Goal: Communication & Community: Share content

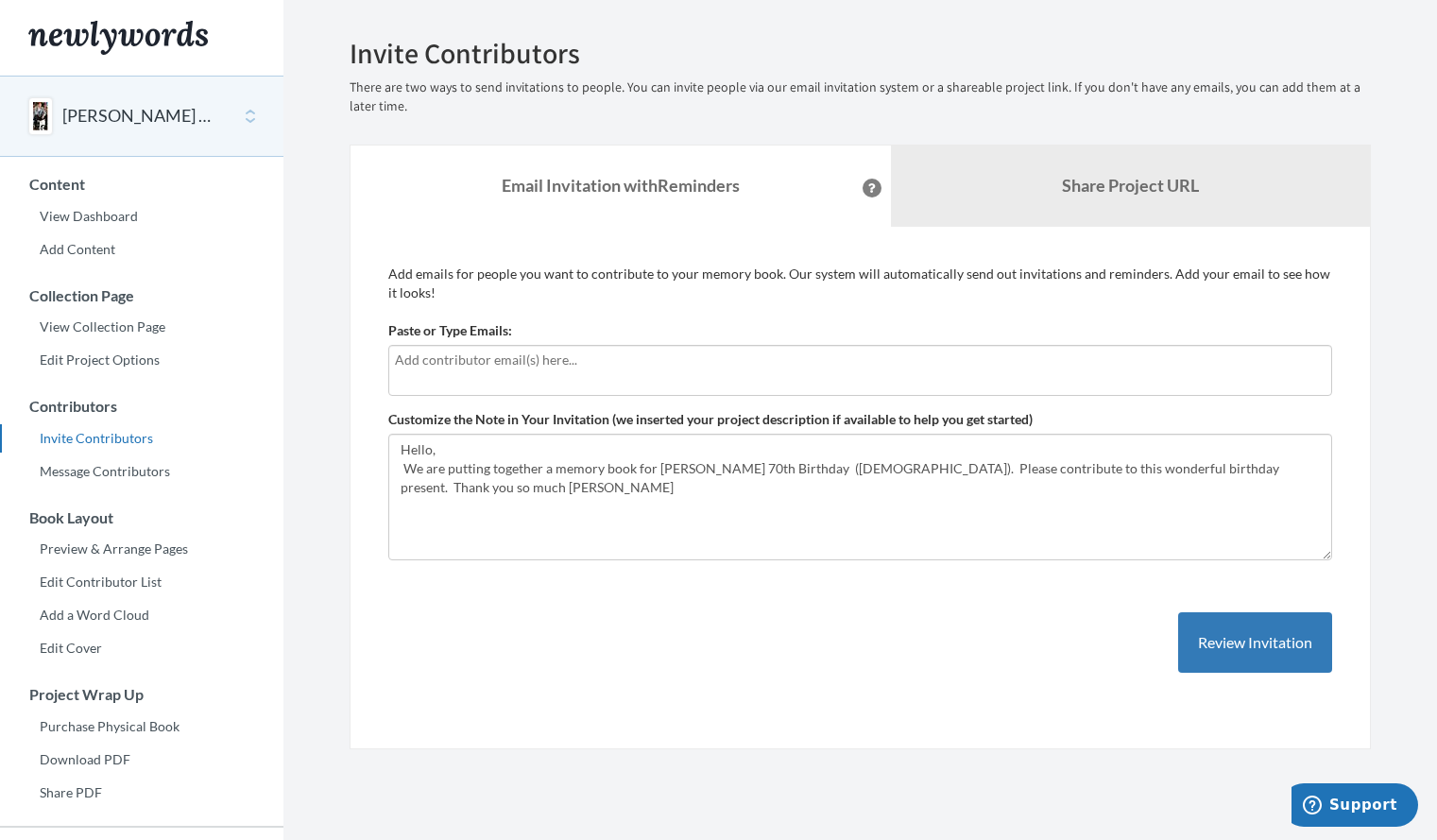
click at [409, 352] on input "text" at bounding box center [860, 360] width 931 height 21
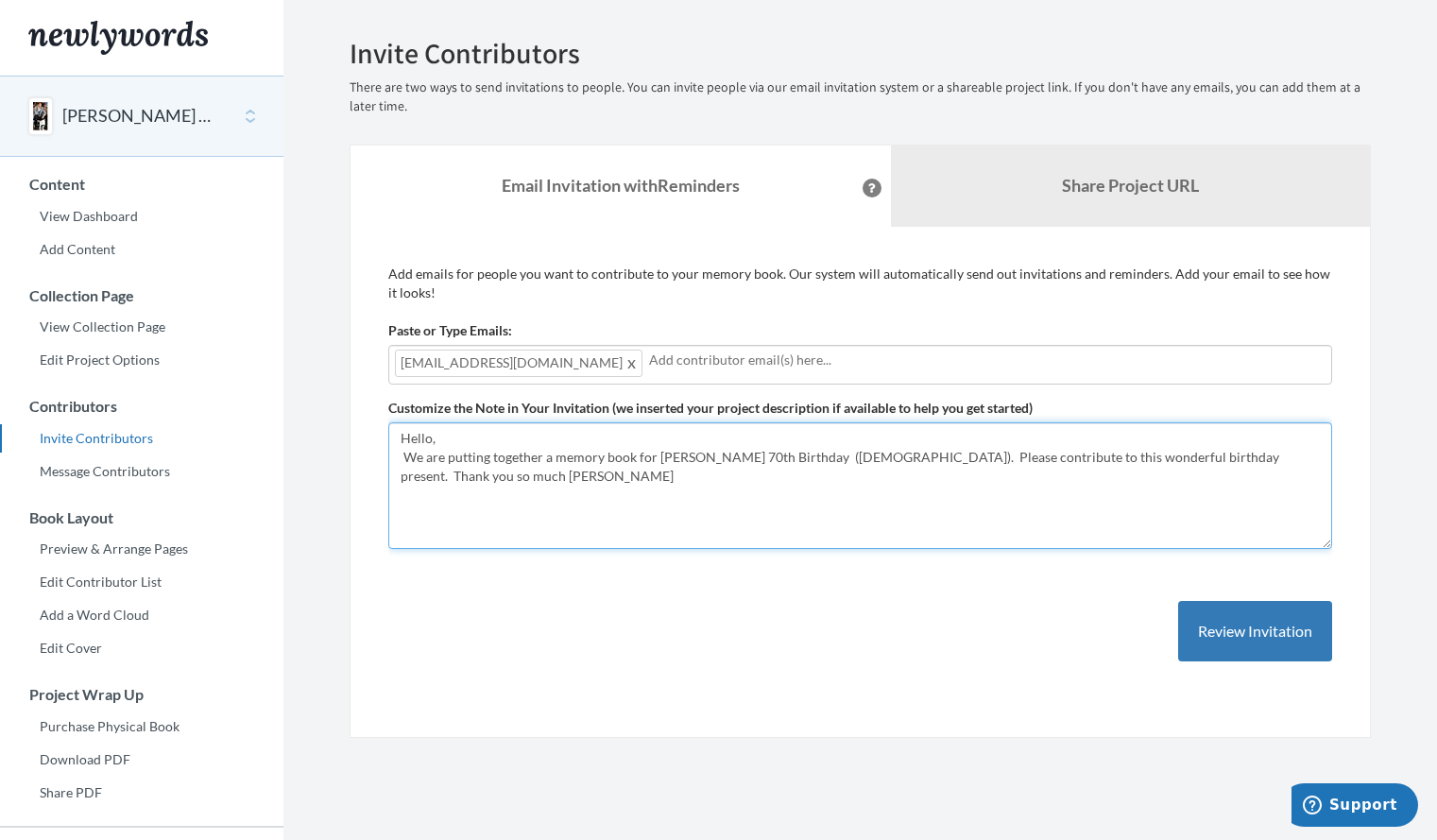
click at [558, 526] on textarea "Hello, We are putting together a memory book for [PERSON_NAME] 70th Birthday ([…" at bounding box center [860, 485] width 943 height 126
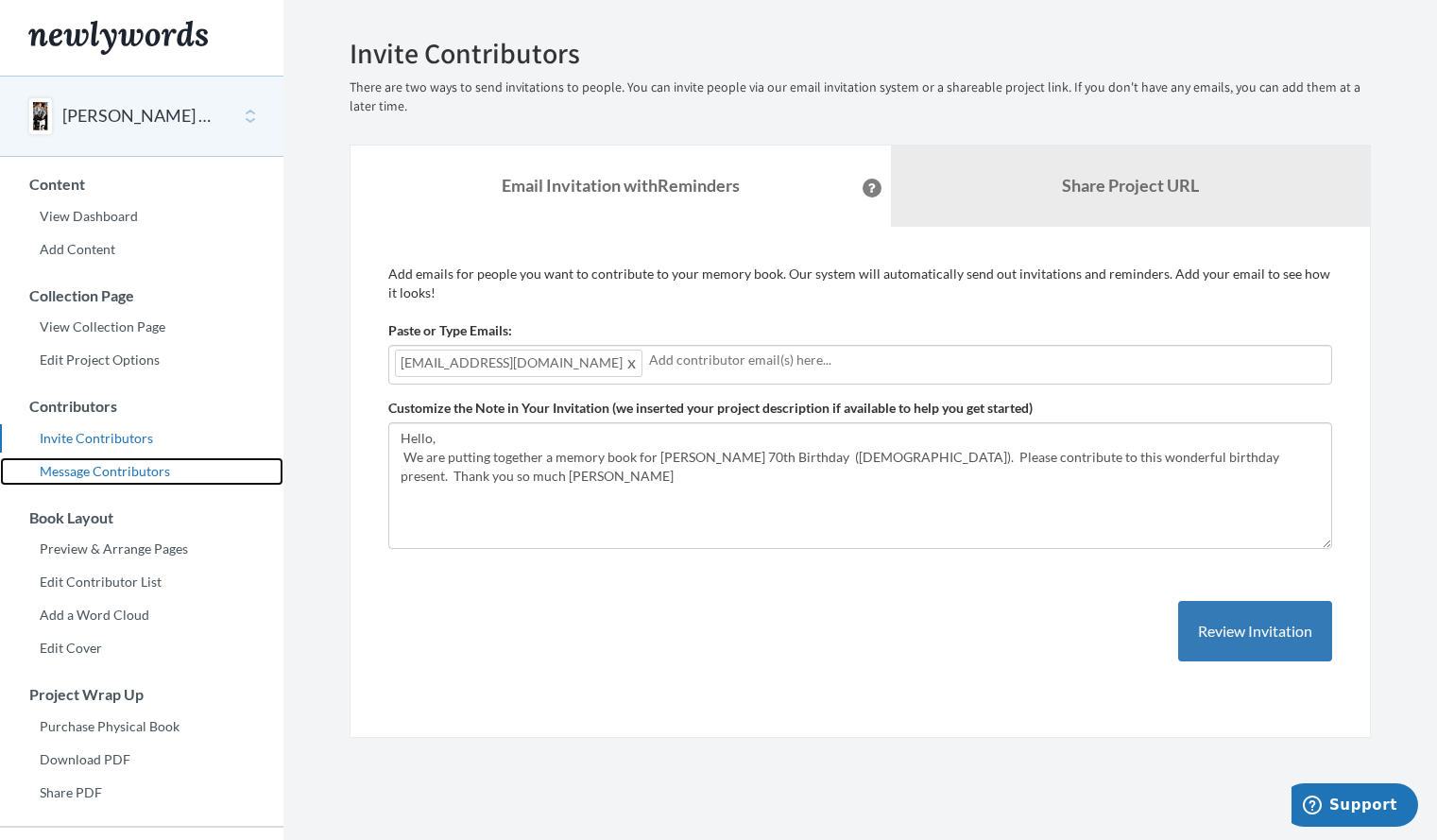
click at [122, 467] on link "Message Contributors" at bounding box center [142, 472] width 283 height 29
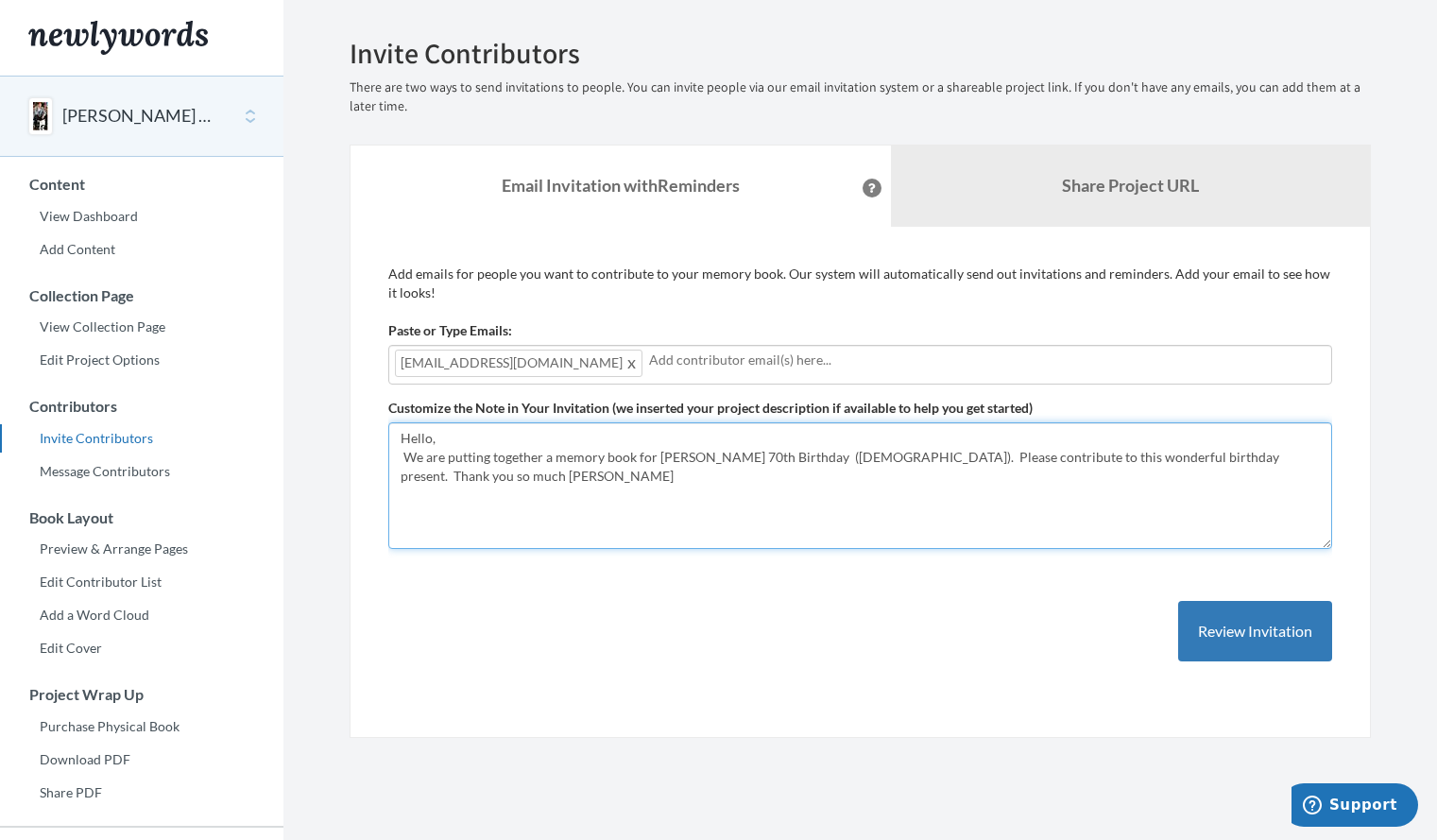
drag, startPoint x: 1311, startPoint y: 460, endPoint x: 394, endPoint y: 445, distance: 917.1
click at [394, 445] on textarea "Hello, We are putting together a memory book for Keith's 70th Birthday (1/28/26…" at bounding box center [860, 485] width 943 height 126
paste textarea "klamotte0816@comcast.net"
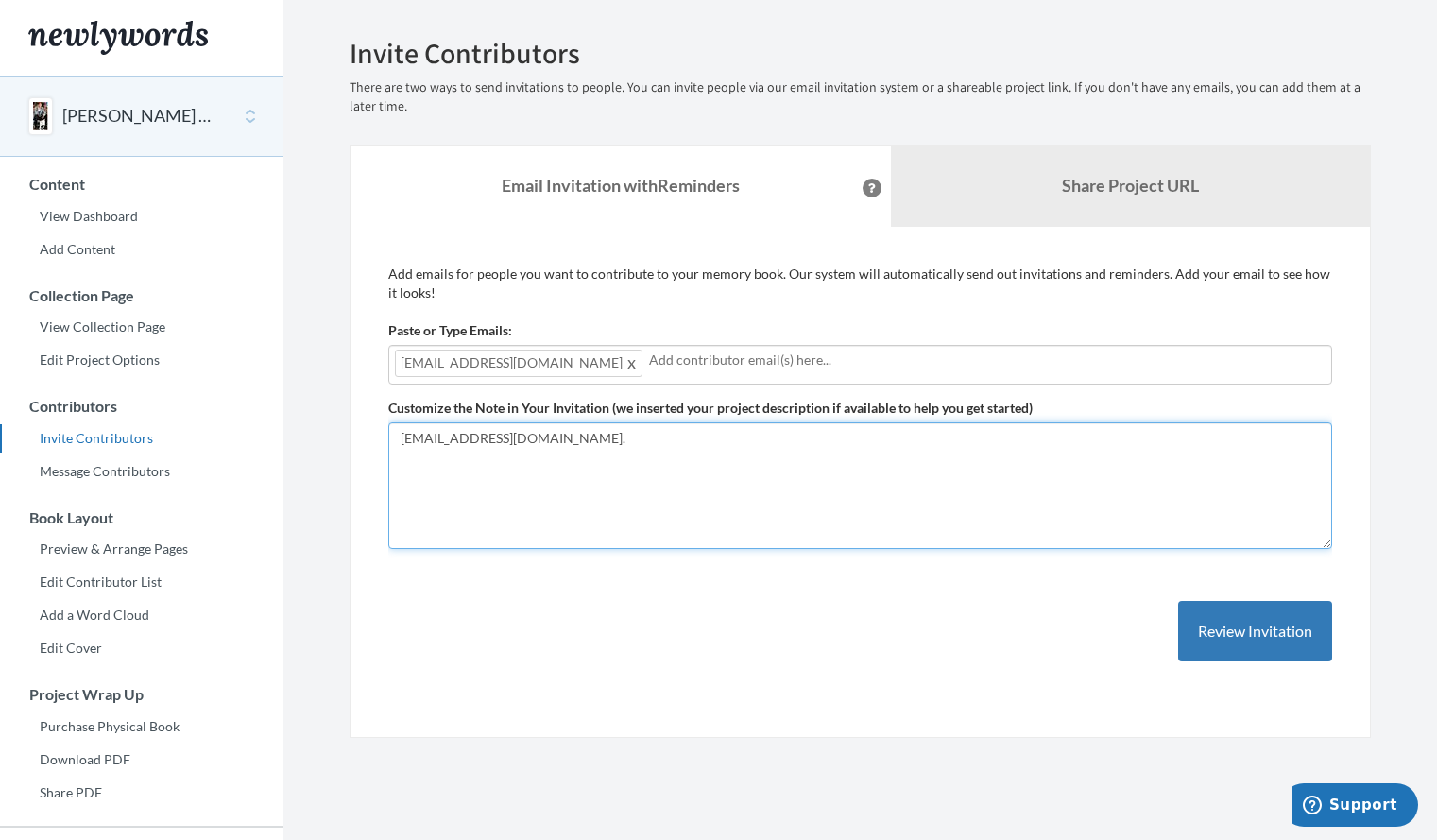
type textarea "klamotte0816@comcast.net."
click at [649, 367] on input "text" at bounding box center [986, 360] width 676 height 21
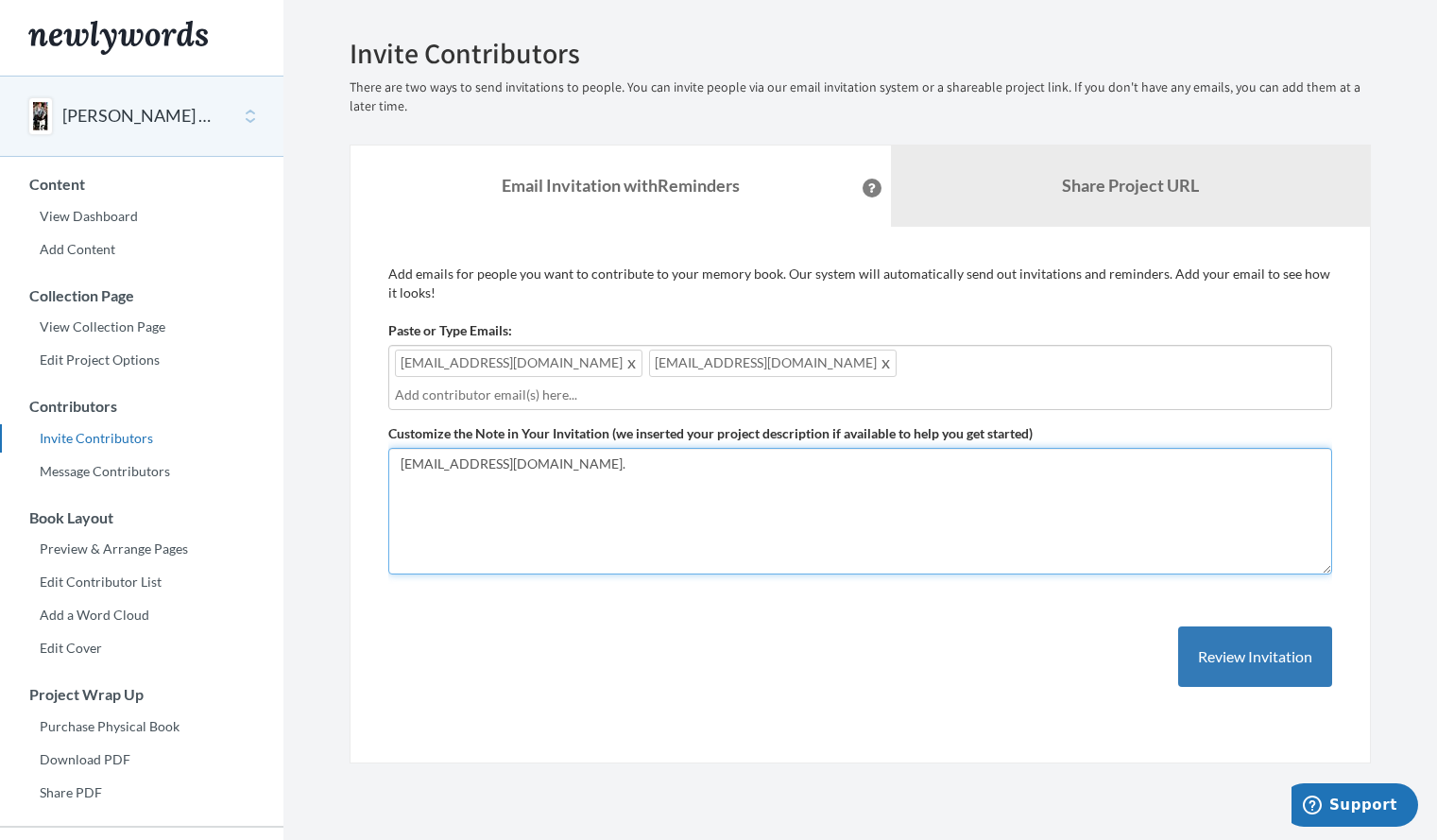
drag, startPoint x: 582, startPoint y: 443, endPoint x: 381, endPoint y: 435, distance: 201.2
click at [381, 435] on div "Add emails for people you want to contribute to your memory book. Our system wi…" at bounding box center [859, 496] width 1021 height 538
click at [423, 448] on textarea "Hello, We are putting together a memory book for Keith's 70th Birthday (1/28/26…" at bounding box center [860, 511] width 943 height 126
paste textarea "SURPRISE - PLEASE DO NOT MENTION TO KEITH Hello, We're working on a "very speci…"
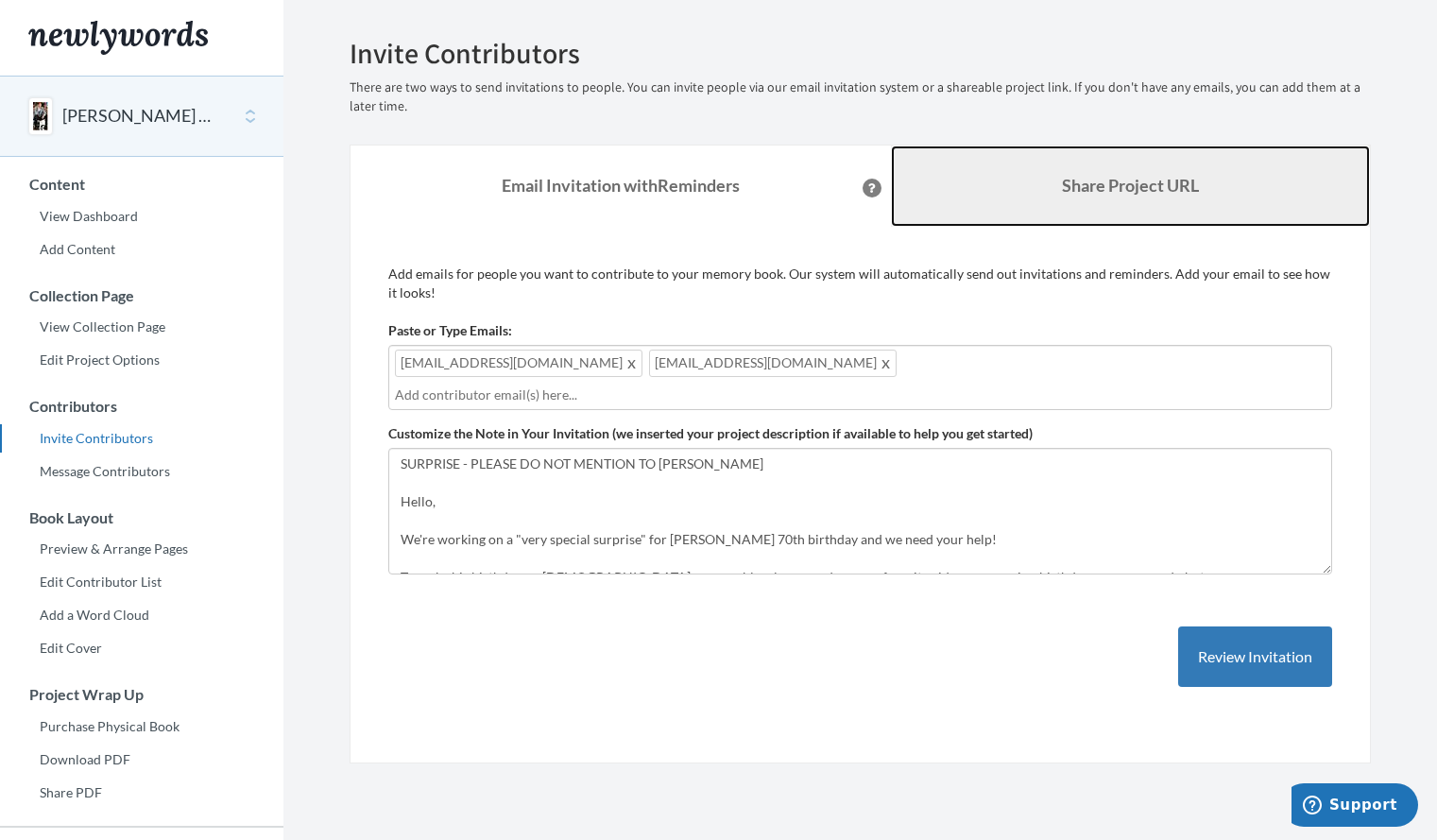
click at [1173, 196] on link "Share Project URL" at bounding box center [1131, 186] width 480 height 81
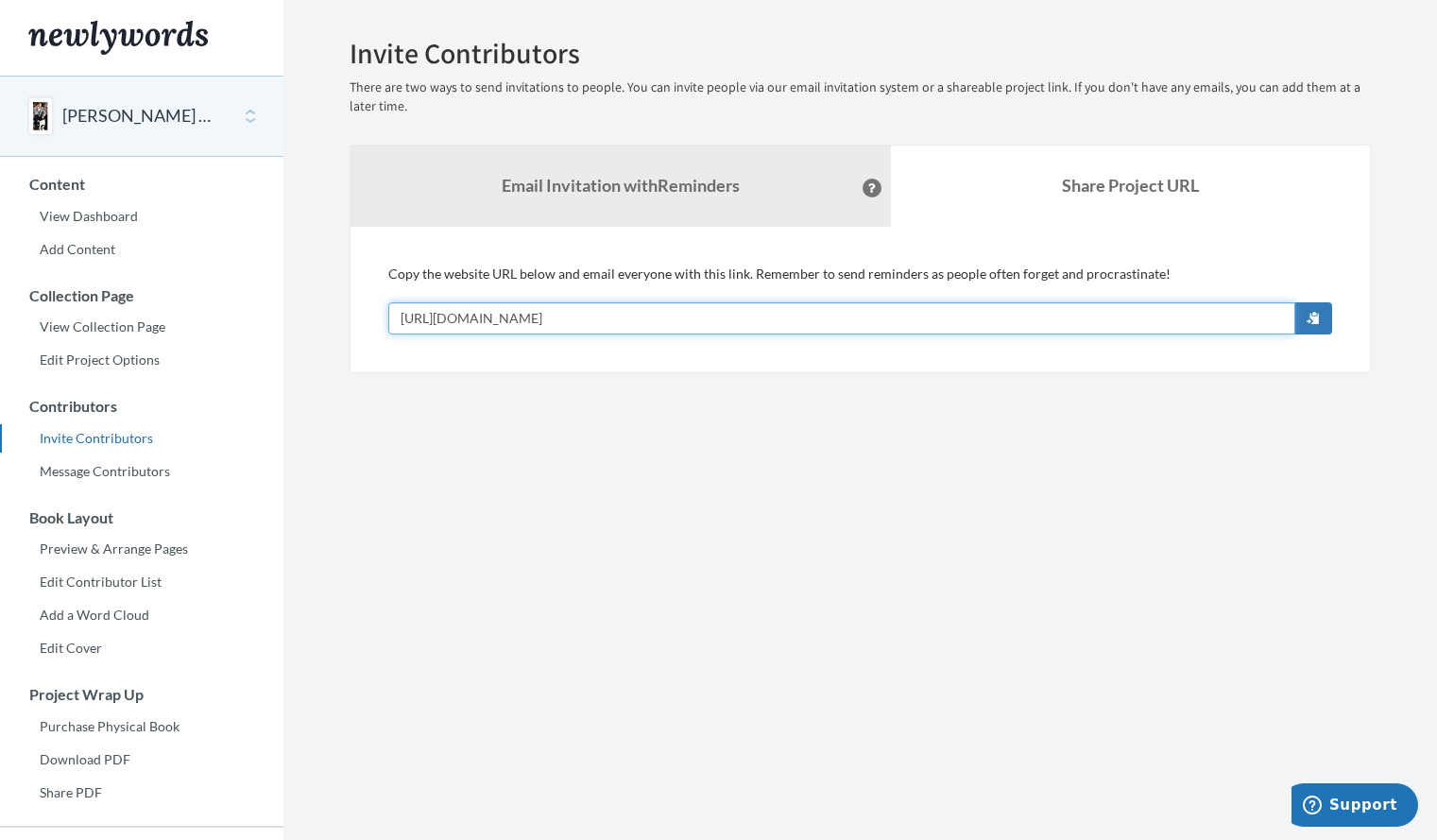
drag, startPoint x: 737, startPoint y: 315, endPoint x: 376, endPoint y: 333, distance: 361.4
click at [376, 333] on div "Add emails for people you want to contribute to your memory book. Our system wi…" at bounding box center [859, 299] width 1021 height 146
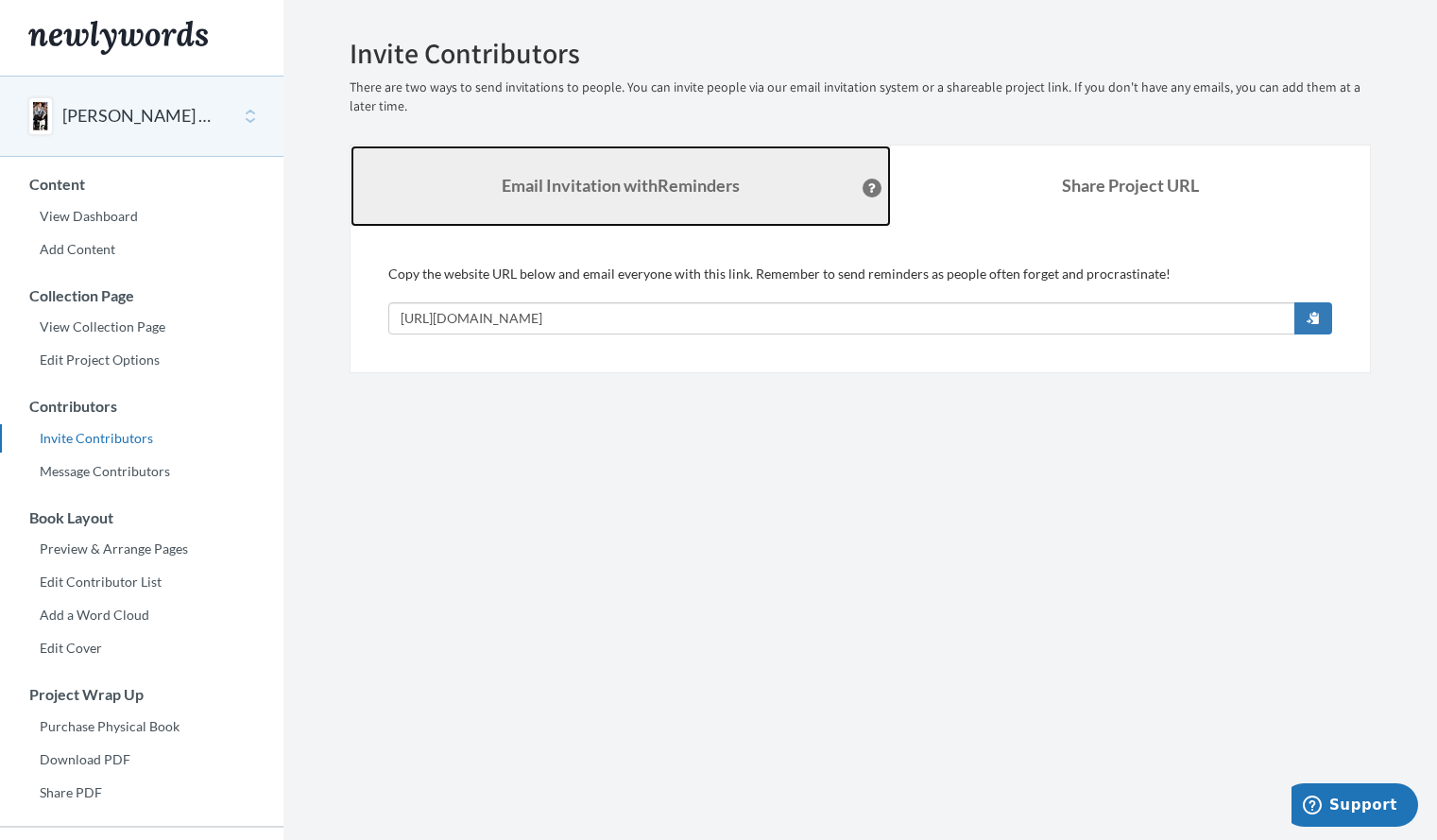
click at [625, 190] on strong "Email Invitation with Reminders" at bounding box center [620, 186] width 238 height 21
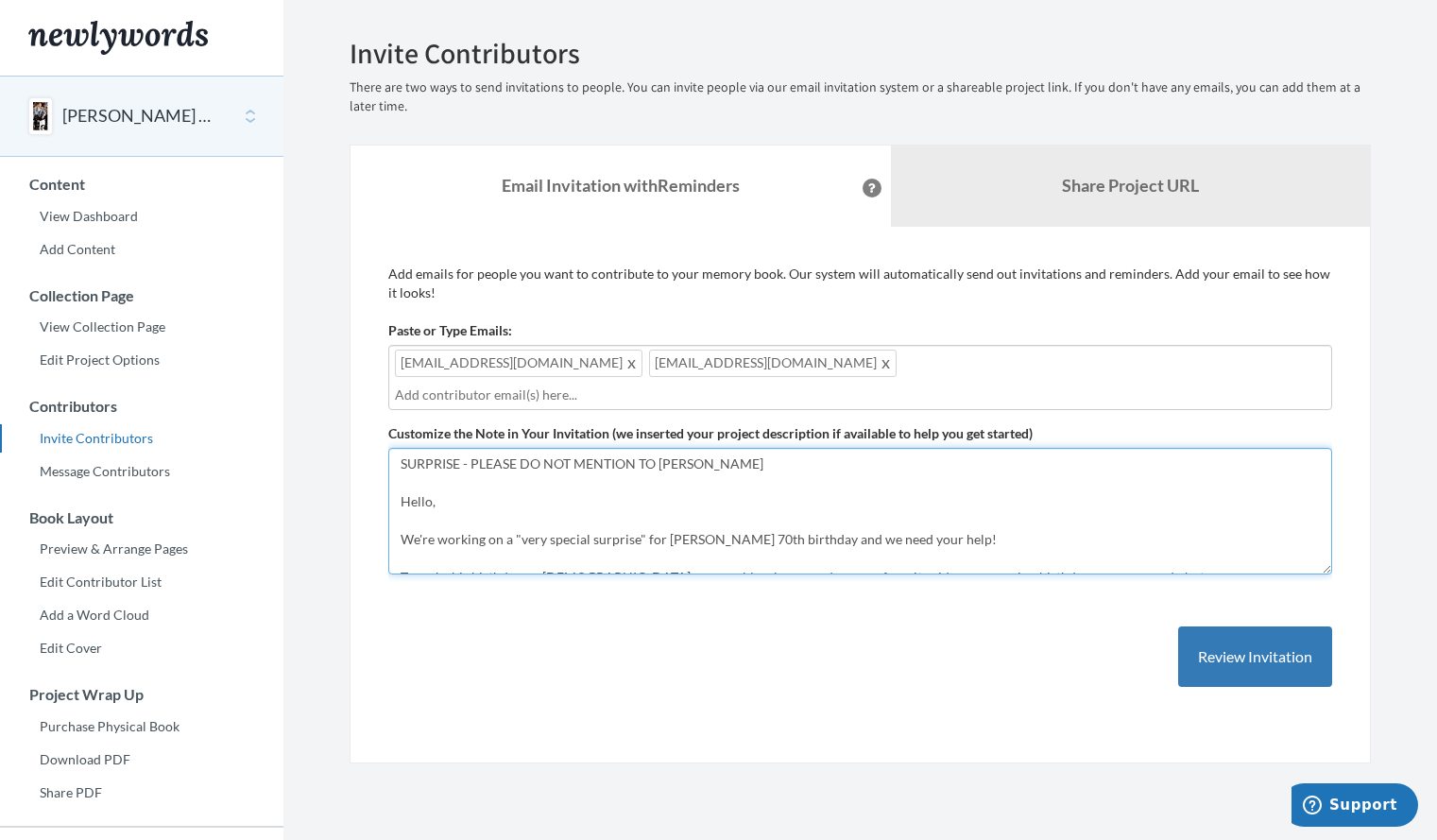
click at [741, 519] on textarea "Hello, We are putting together a memory book for Keith's 70th Birthday (1/28/26…" at bounding box center [860, 511] width 943 height 126
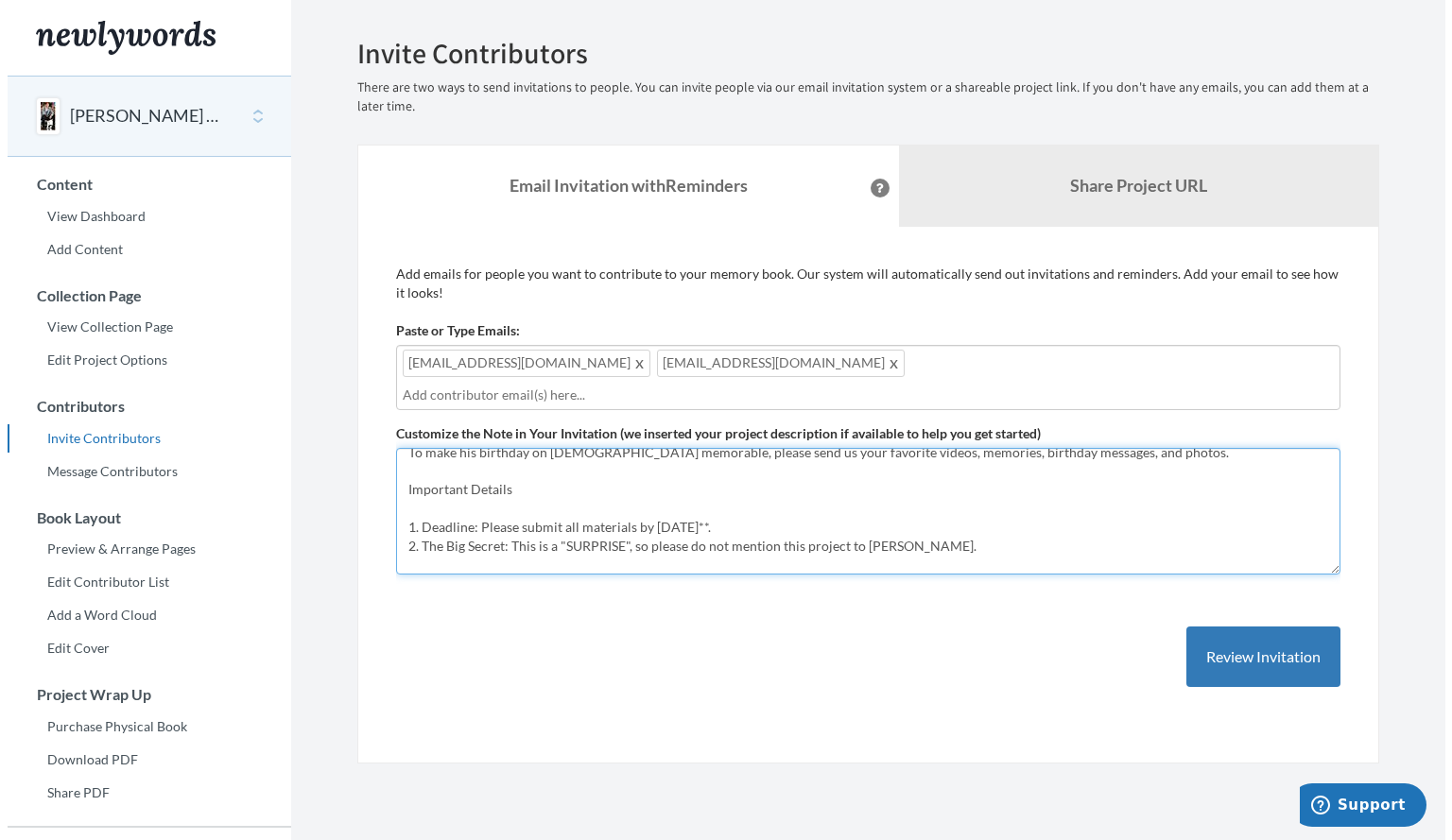
scroll to position [144, 0]
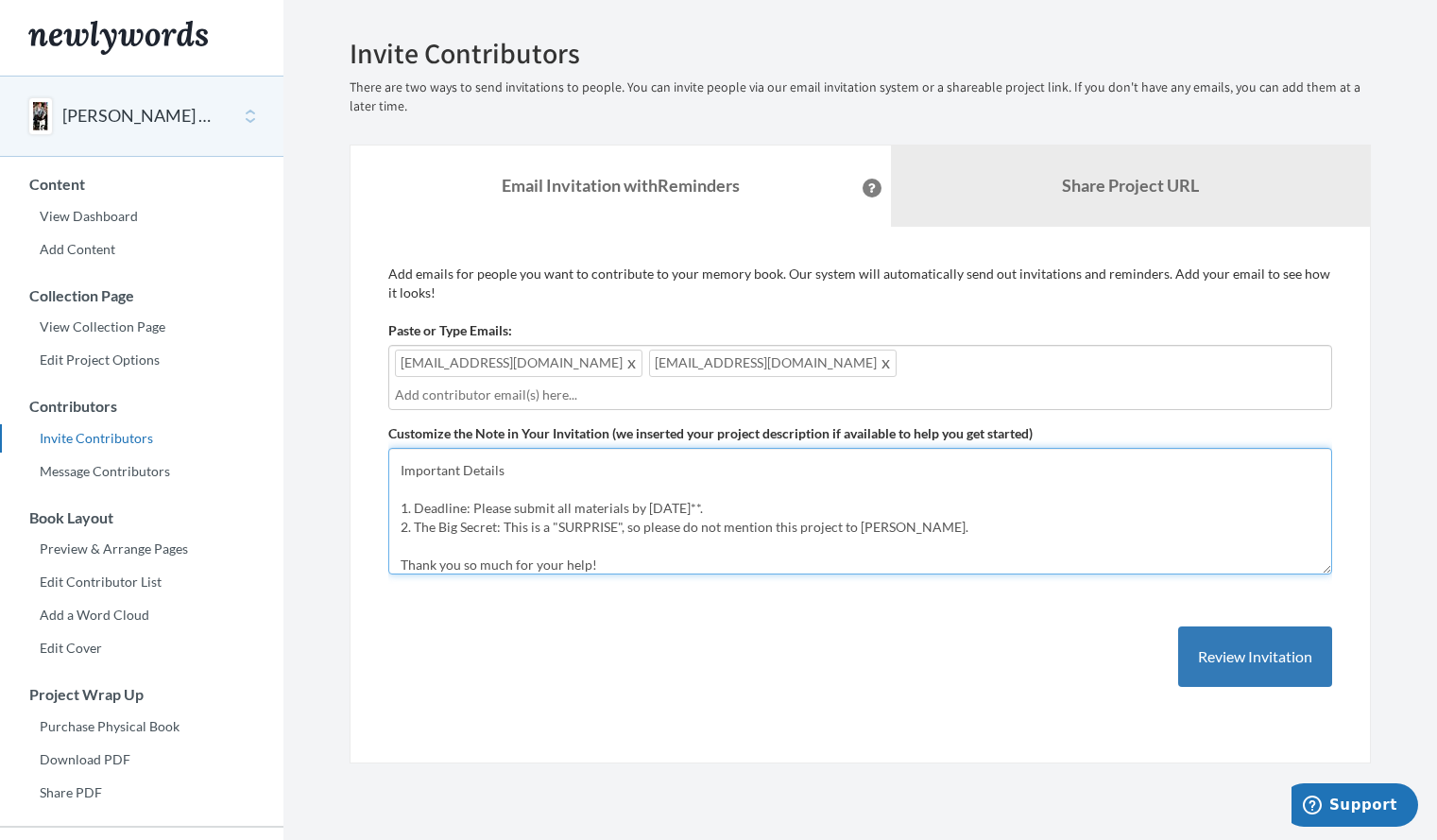
click at [745, 484] on textarea "Hello, We are putting together a memory book for Keith's 70th Birthday (1/28/26…" at bounding box center [860, 511] width 943 height 126
type textarea "SURPRISE - PLEASE DO NOT MENTION TO [PERSON_NAME] Hello, We're working on a "ve…"
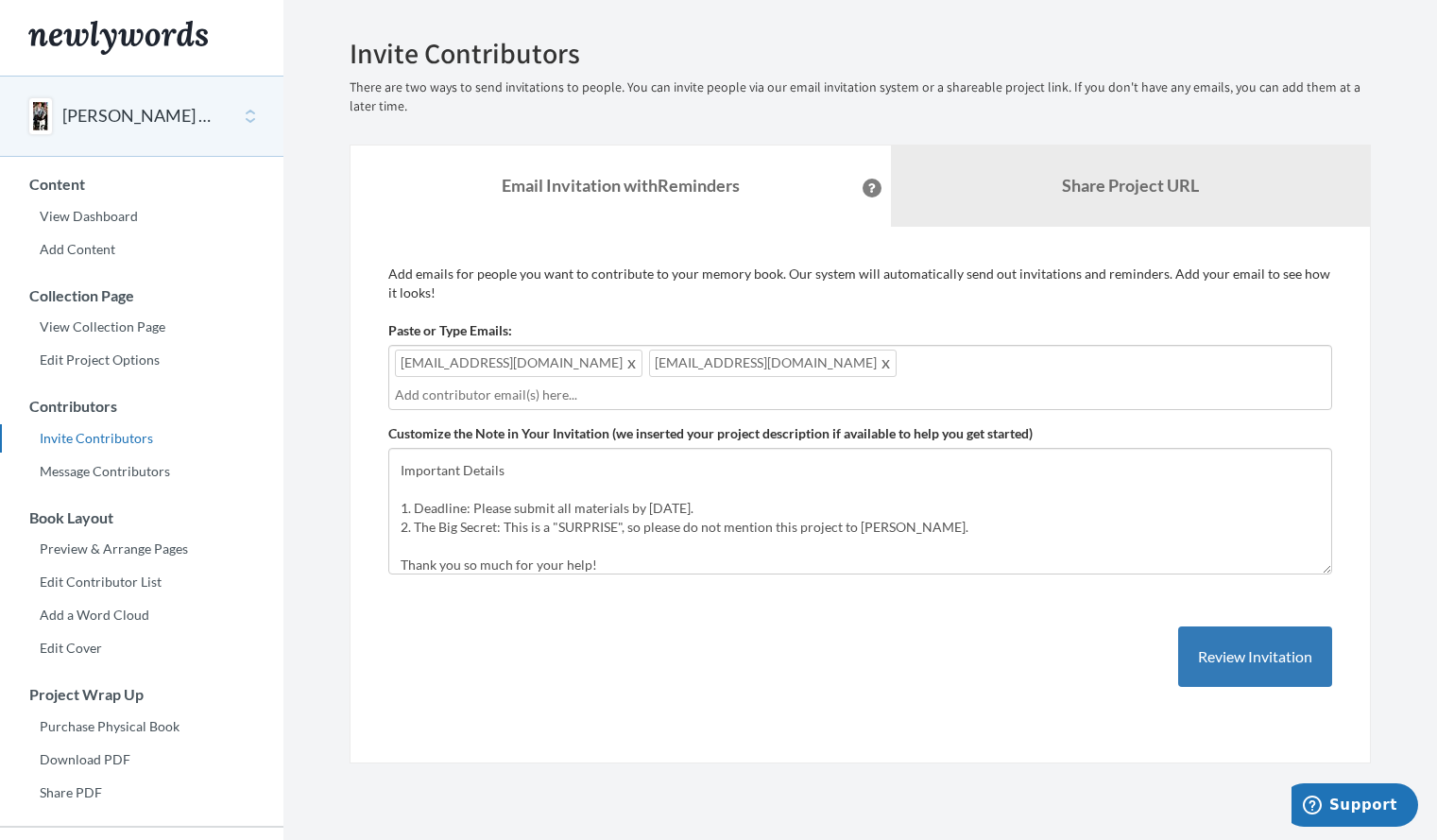
click at [882, 385] on input "text" at bounding box center [860, 395] width 931 height 21
type input "pamcharris@gmail.com"
click at [959, 376] on div "klamotte0816@comcast.net dr.elliselamotte@gmail.com pamcharris@gmail.com" at bounding box center [860, 377] width 943 height 65
click at [955, 365] on div "klamotte0816@comcast.net dr.elliselamotte@gmail.com pamcharris@gmail.com" at bounding box center [860, 377] width 943 height 65
type input "pamelaeverhart142@gmail.com"
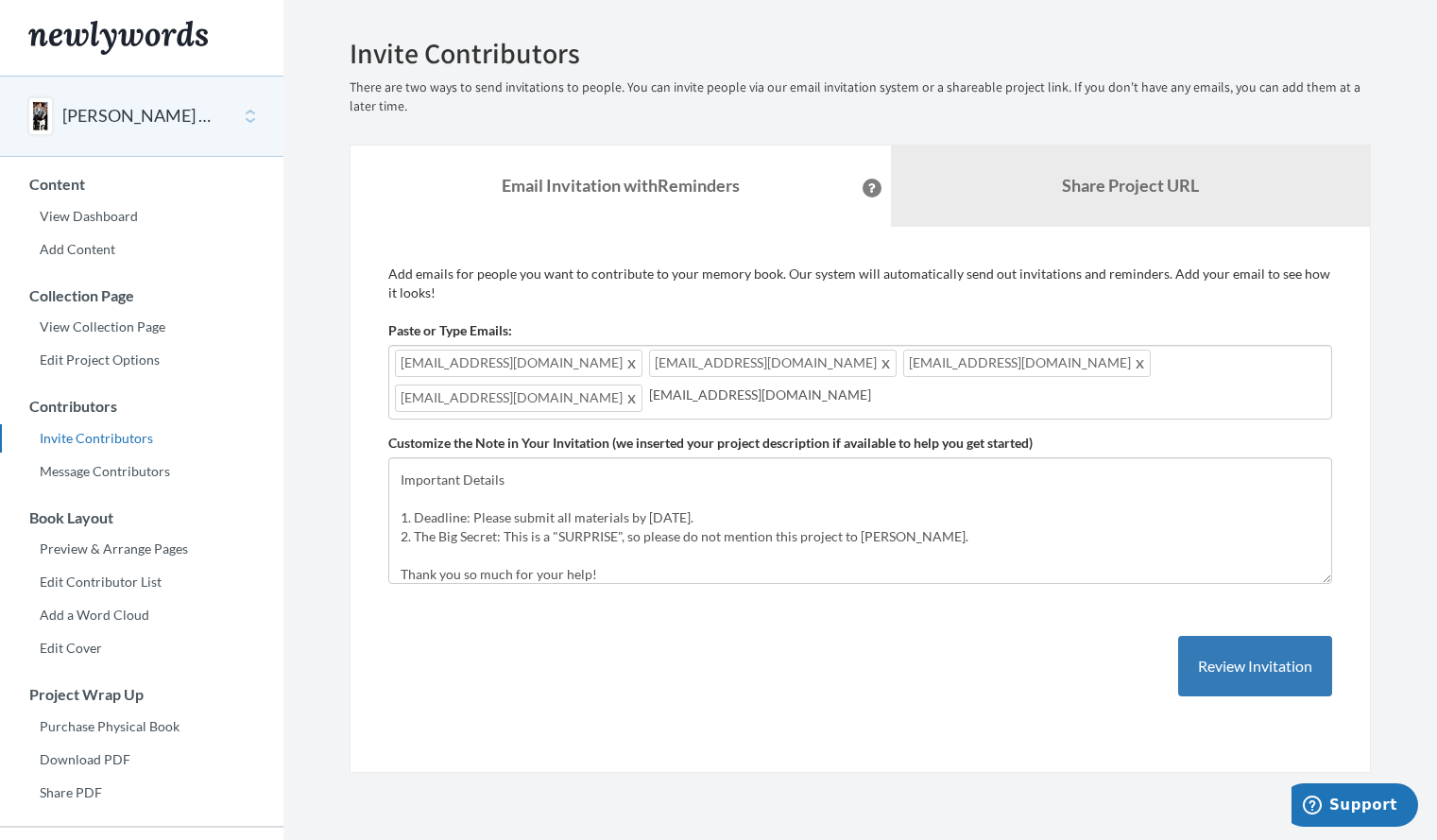
type input "lesterchas@aol.com"
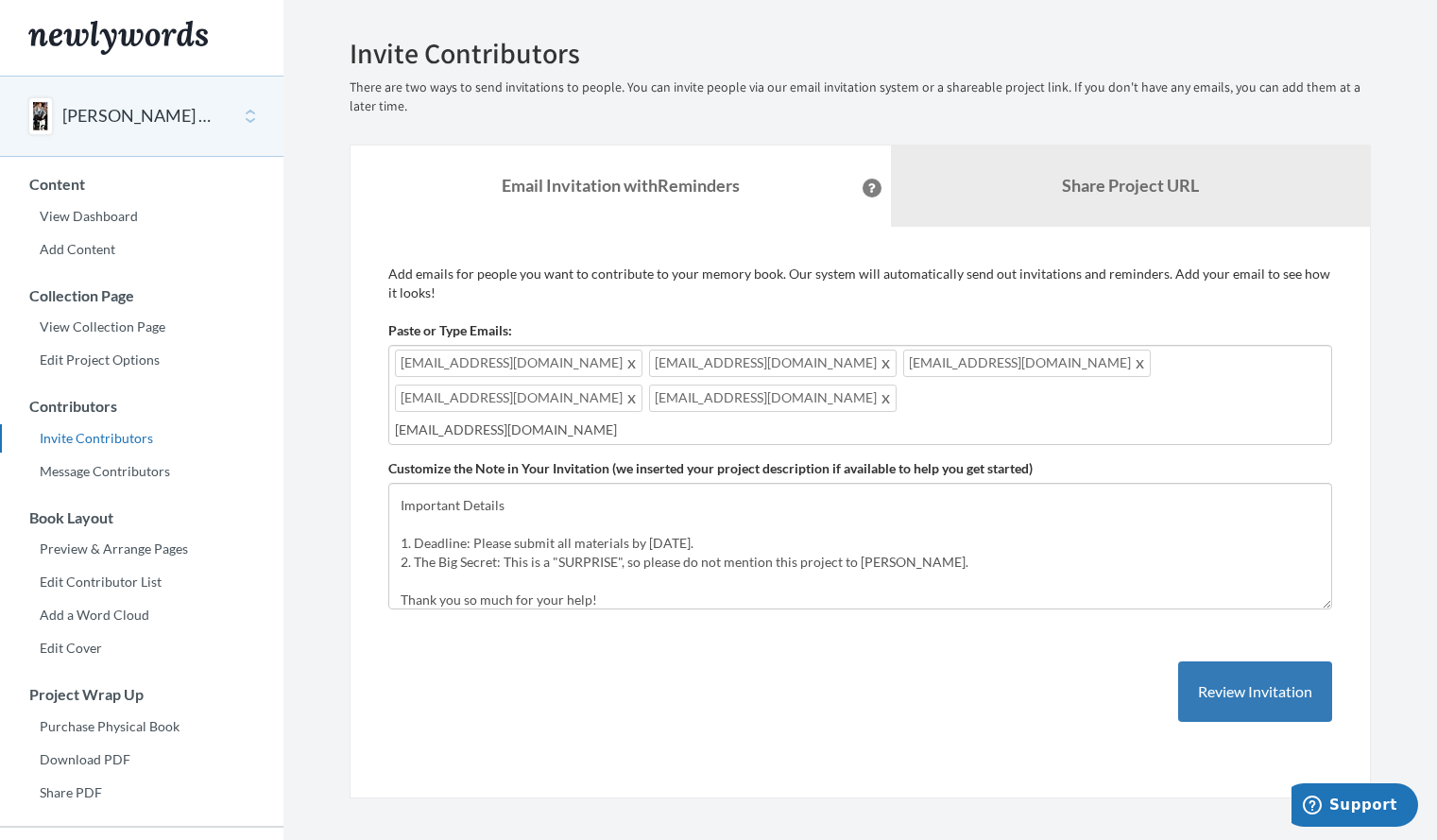
type input "ivylawson41@gmail.com"
click at [1249, 661] on button "Review Invitation" at bounding box center [1254, 692] width 154 height 61
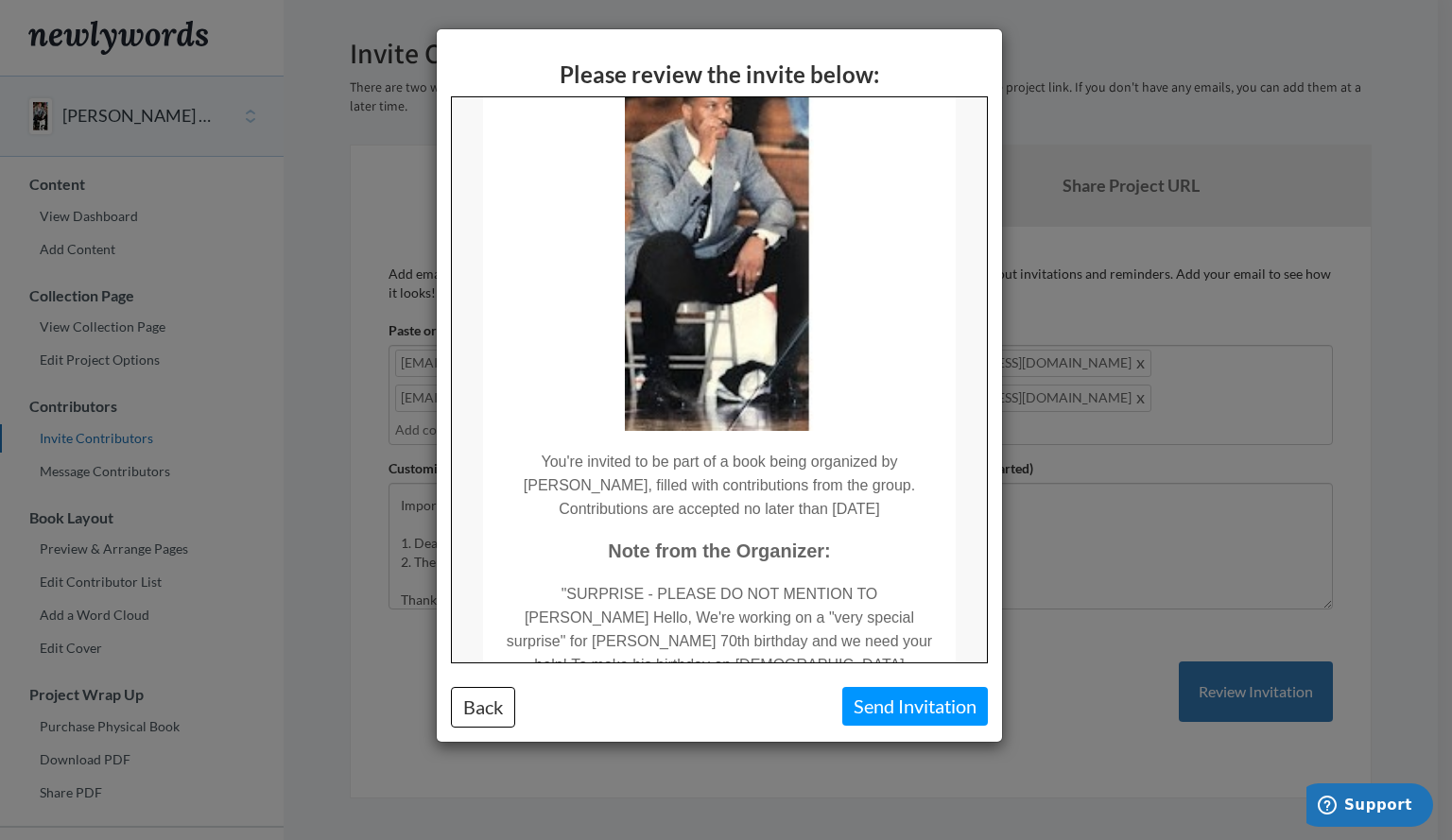
scroll to position [0, 0]
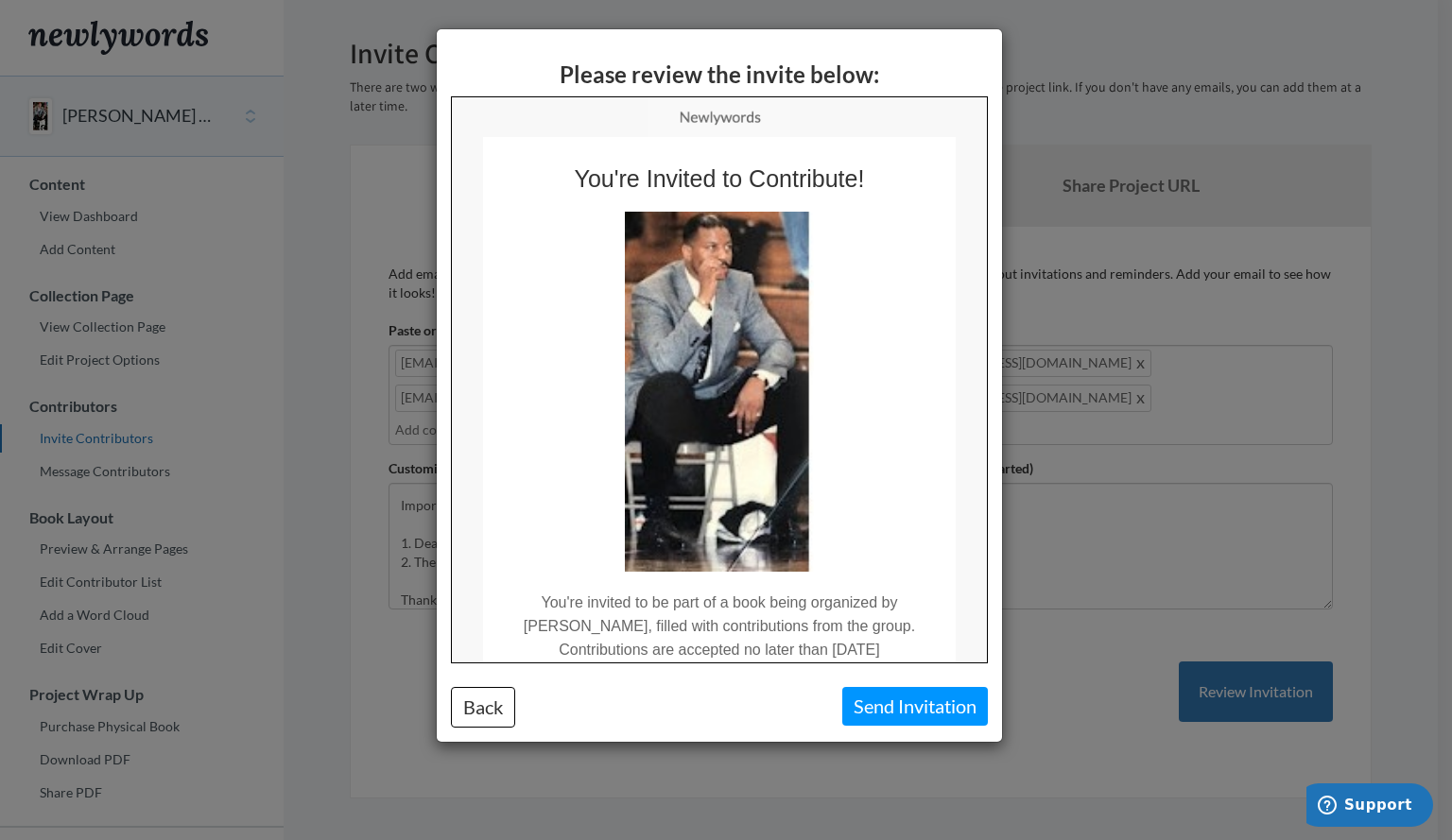
drag, startPoint x: 976, startPoint y: 376, endPoint x: 1493, endPoint y: 341, distance: 518.2
click at [481, 696] on button "Back" at bounding box center [482, 707] width 64 height 40
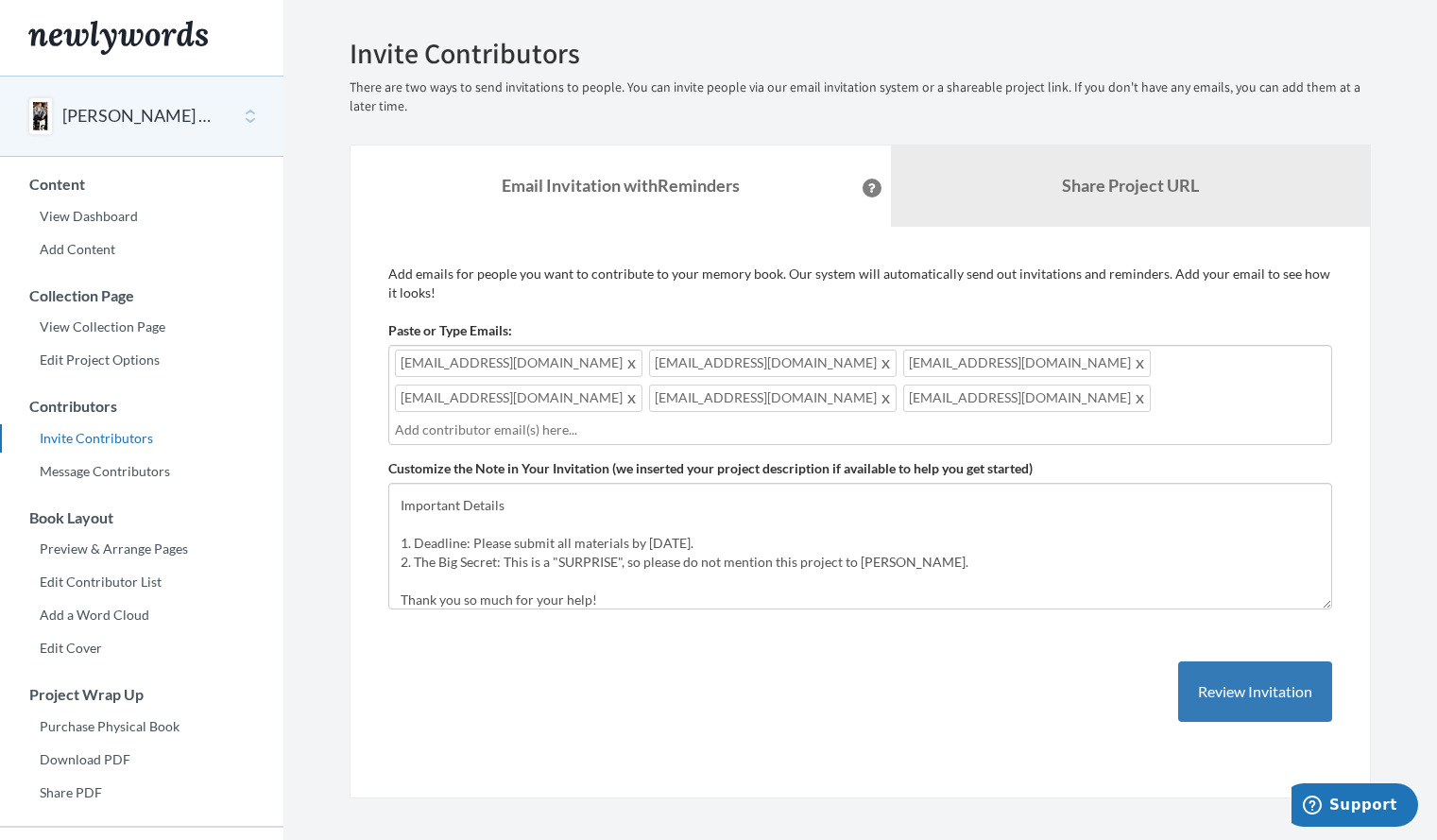
drag, startPoint x: 566, startPoint y: 396, endPoint x: 498, endPoint y: 365, distance: 74.7
click at [498, 365] on div "klamotte0816@comcast.net dr.elliselamotte@gmail.com pamcharris@gmail.com pamela…" at bounding box center [860, 394] width 943 height 100
type input "[EMAIL_ADDRESS][DOMAIN_NAME]"
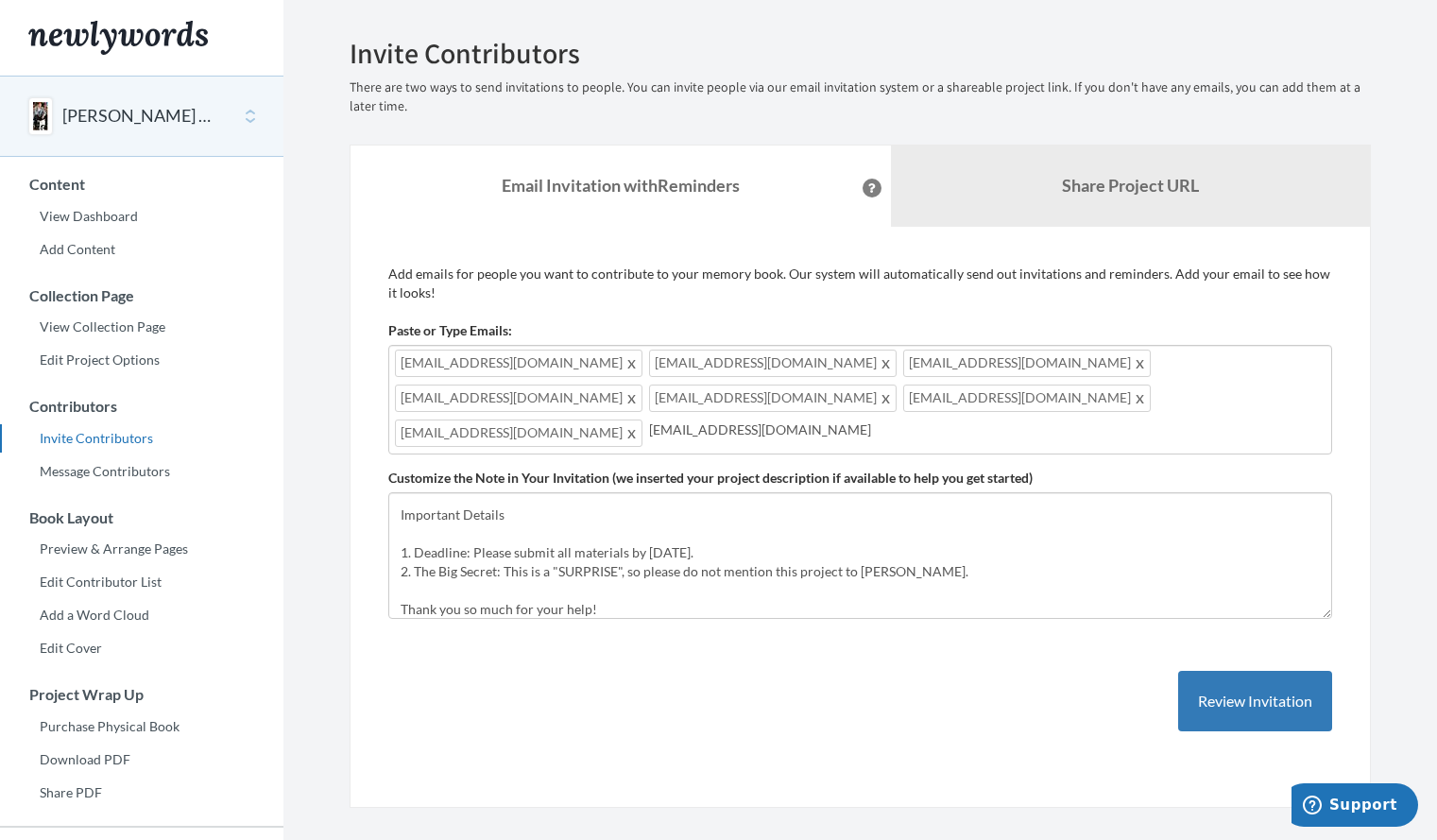
type input "[EMAIL_ADDRESS][DOMAIN_NAME]"
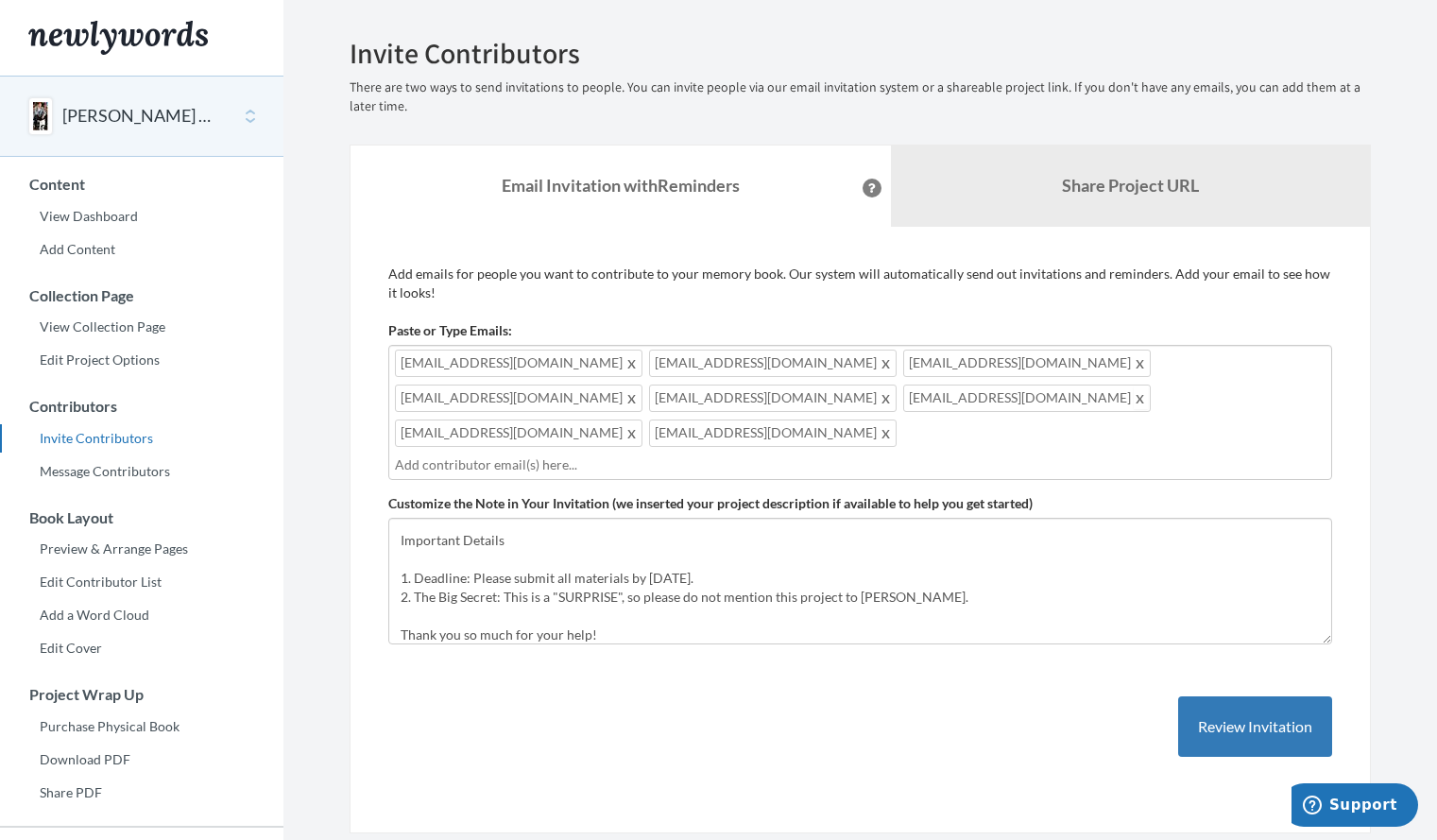
click at [1134, 398] on span at bounding box center [1140, 398] width 14 height 23
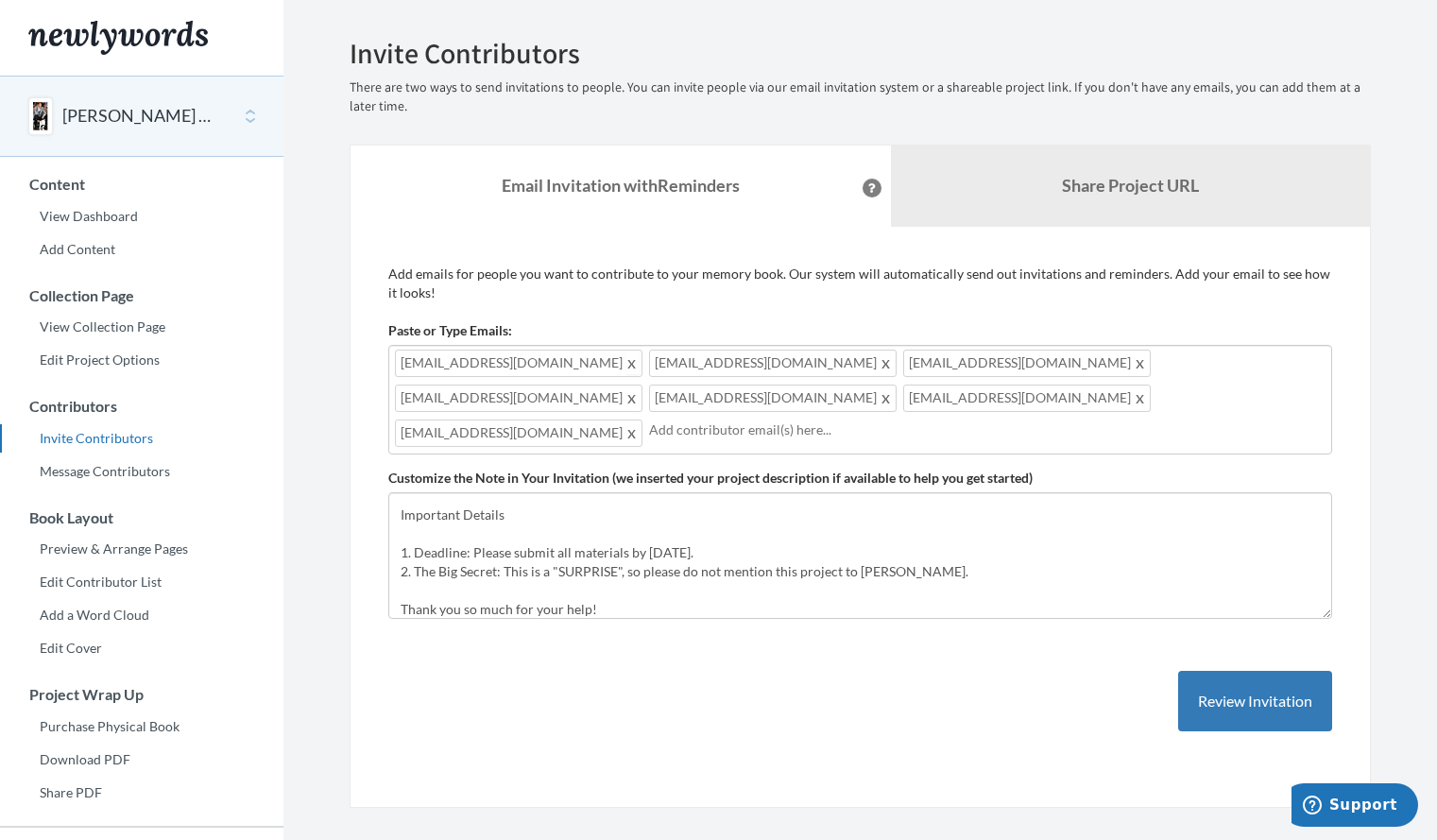
click at [626, 366] on span at bounding box center [632, 363] width 14 height 23
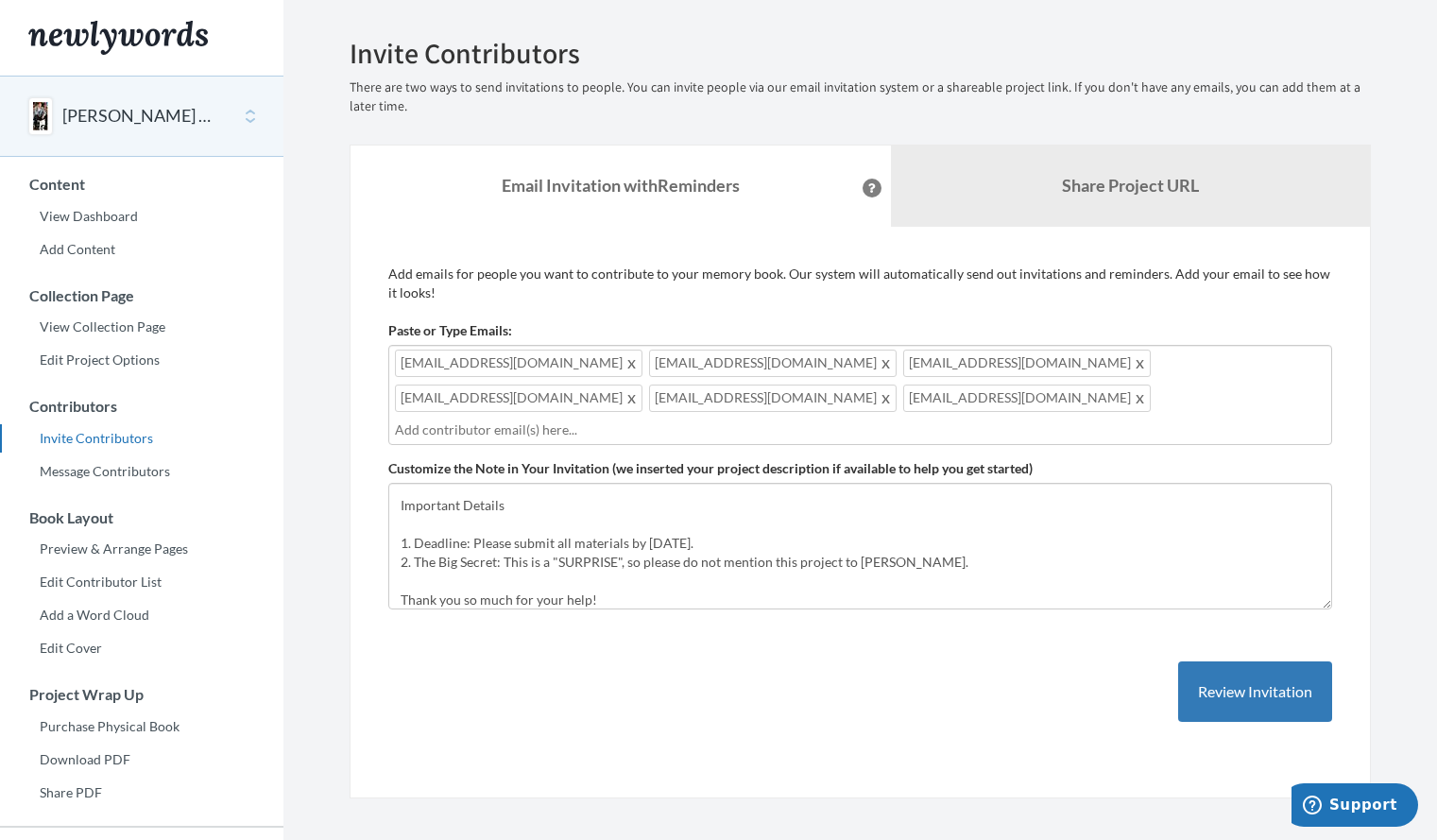
click at [626, 366] on span at bounding box center [632, 363] width 14 height 23
click at [626, 363] on span at bounding box center [632, 363] width 14 height 23
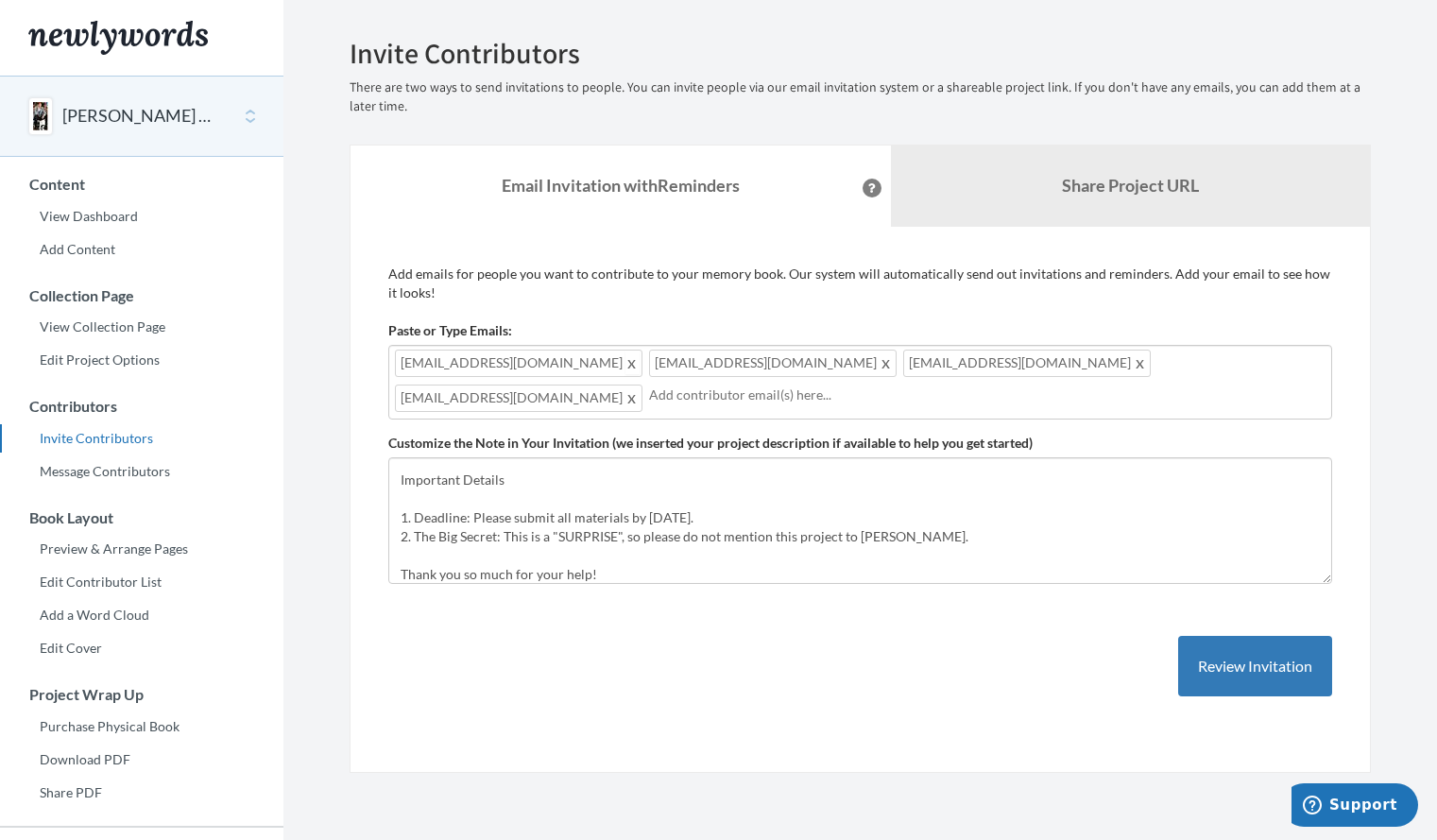
click at [626, 371] on span at bounding box center [632, 363] width 14 height 23
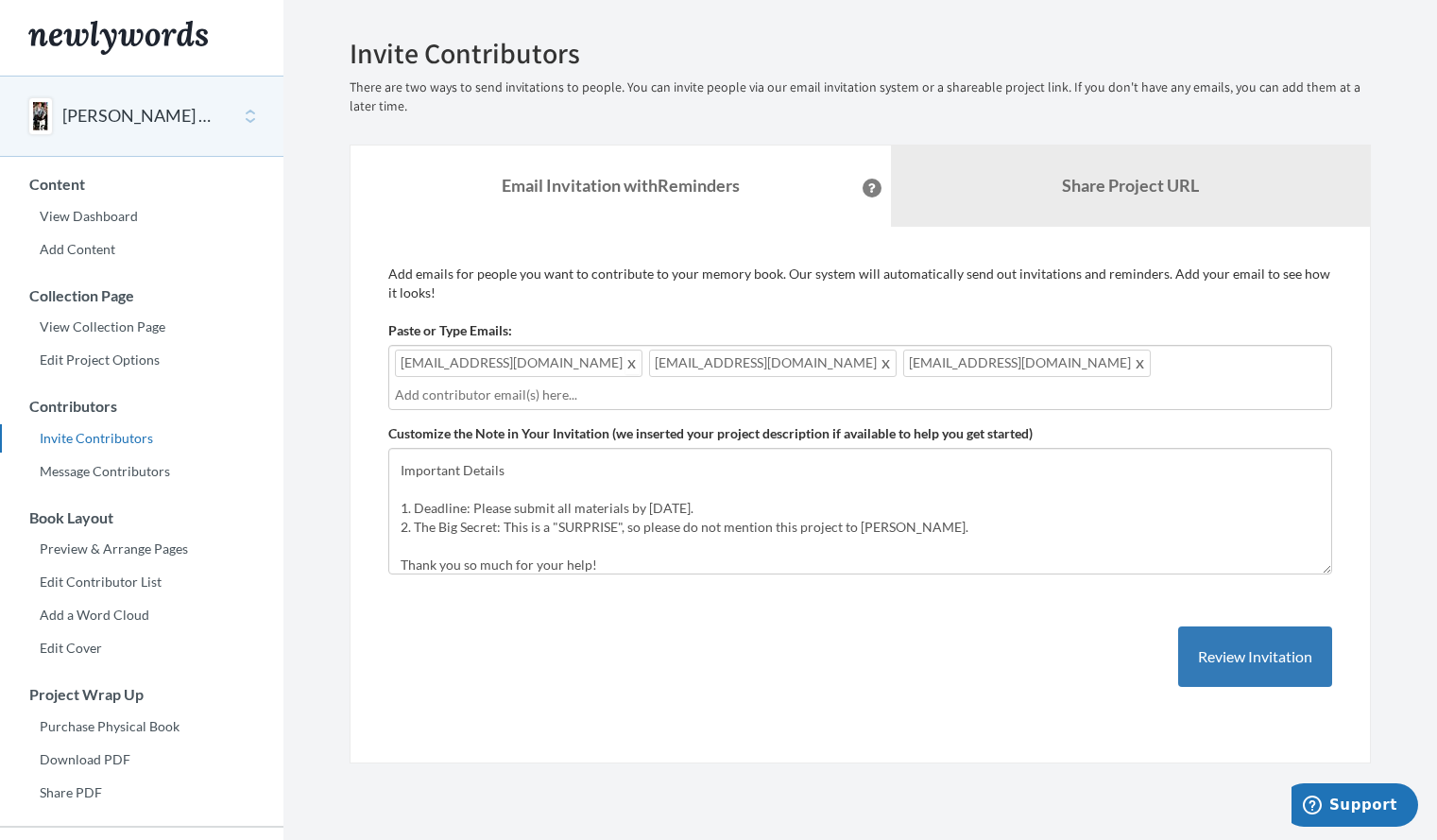
click at [626, 370] on span at bounding box center [632, 363] width 14 height 23
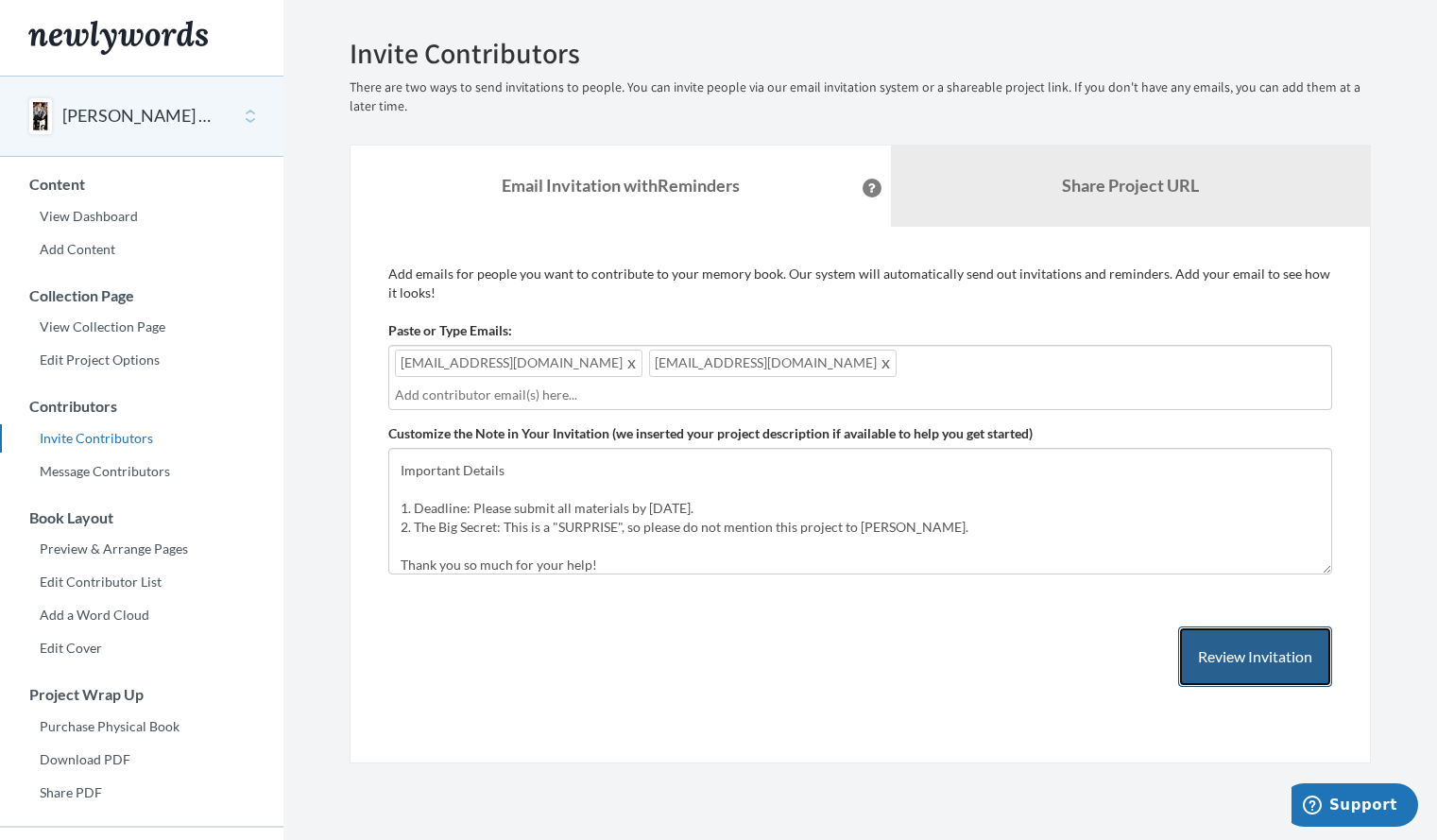
click at [1280, 627] on button "Review Invitation" at bounding box center [1254, 657] width 154 height 61
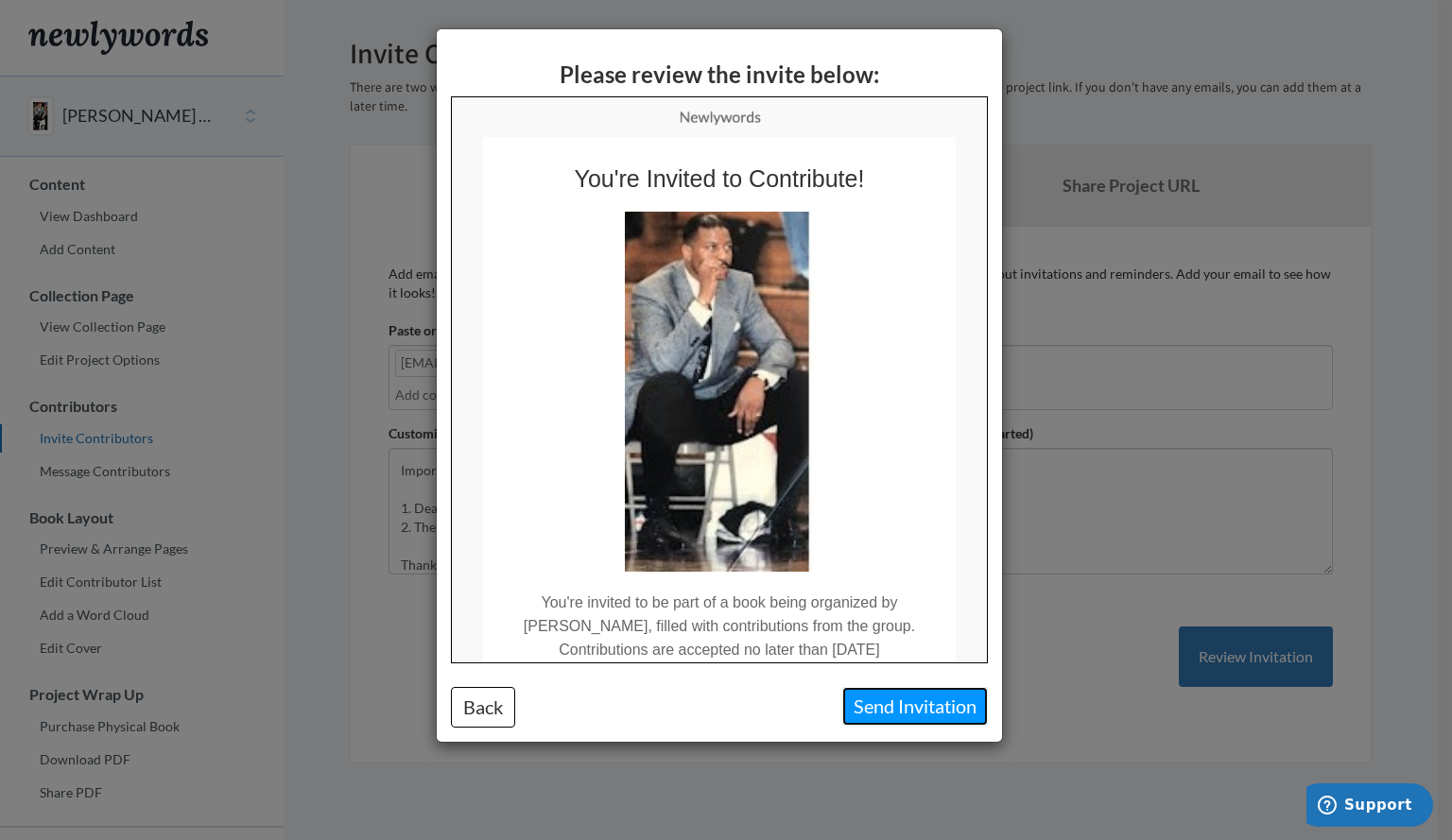
click at [908, 704] on button "Send Invitation" at bounding box center [915, 706] width 145 height 38
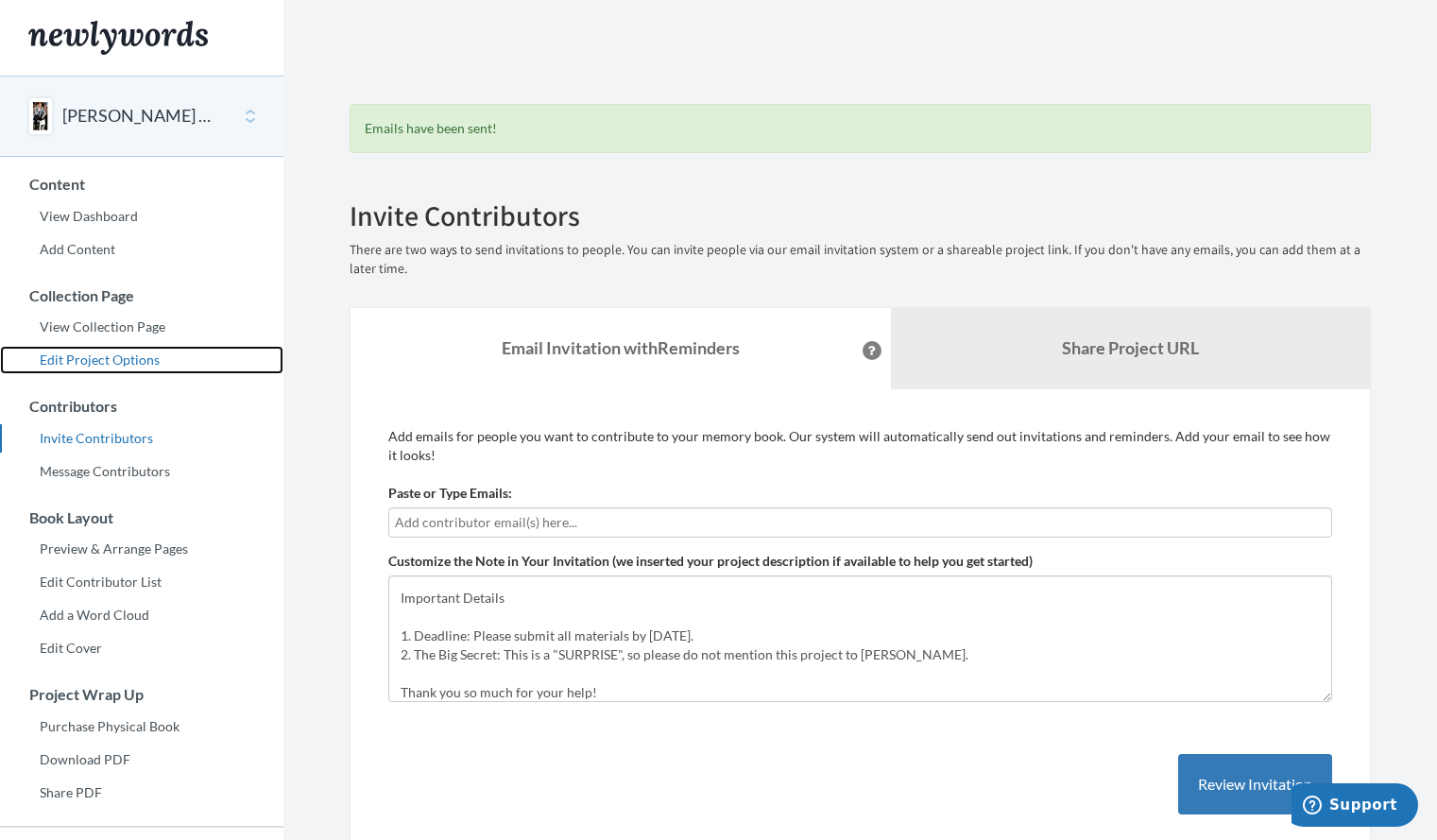
click at [131, 361] on link "Edit Project Options" at bounding box center [142, 360] width 283 height 29
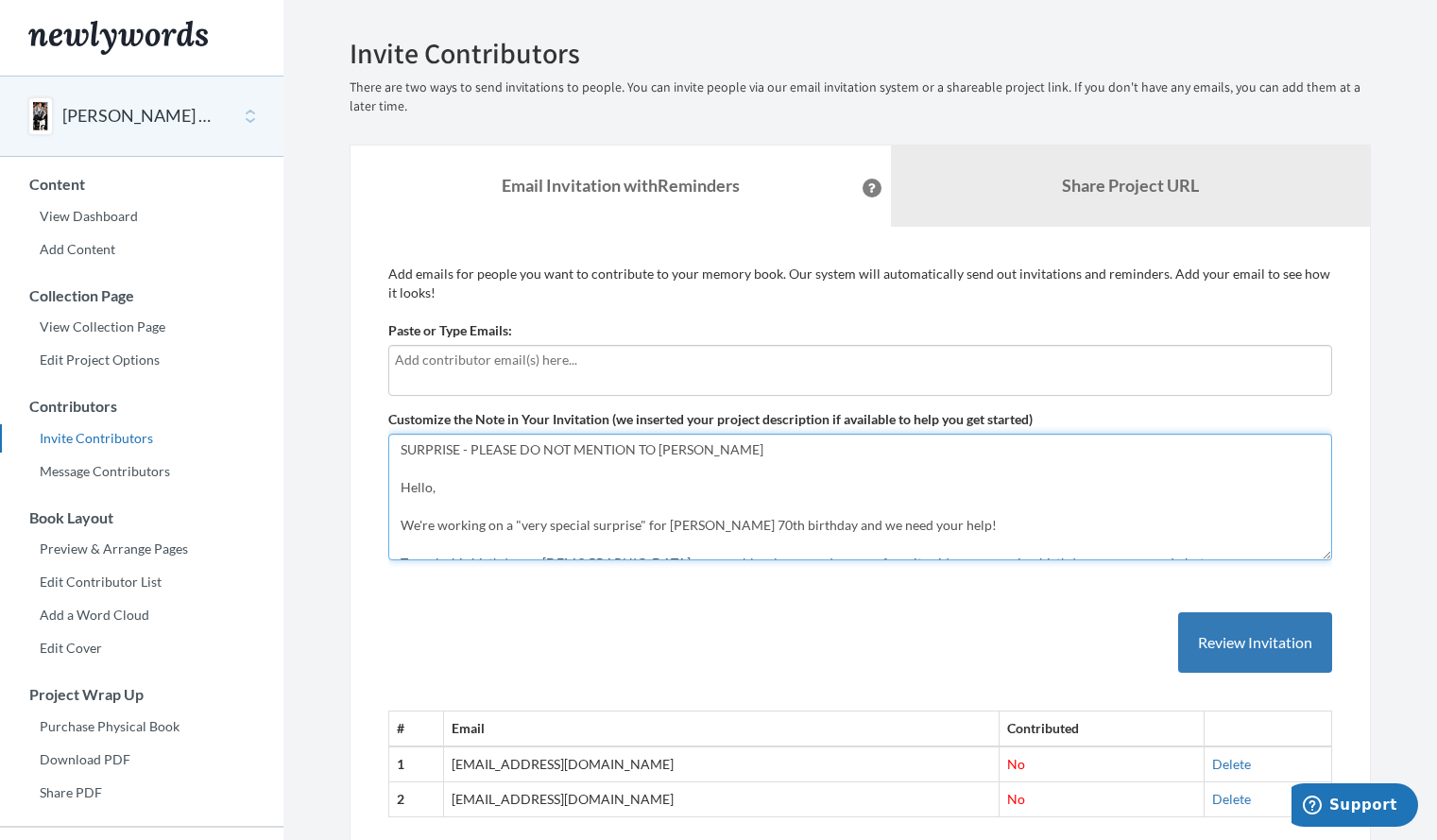
click at [795, 510] on textarea "SURPRISE - PLEASE DO NOT MENTION TO KEITH Hello, We're working on a "very speci…" at bounding box center [860, 497] width 943 height 126
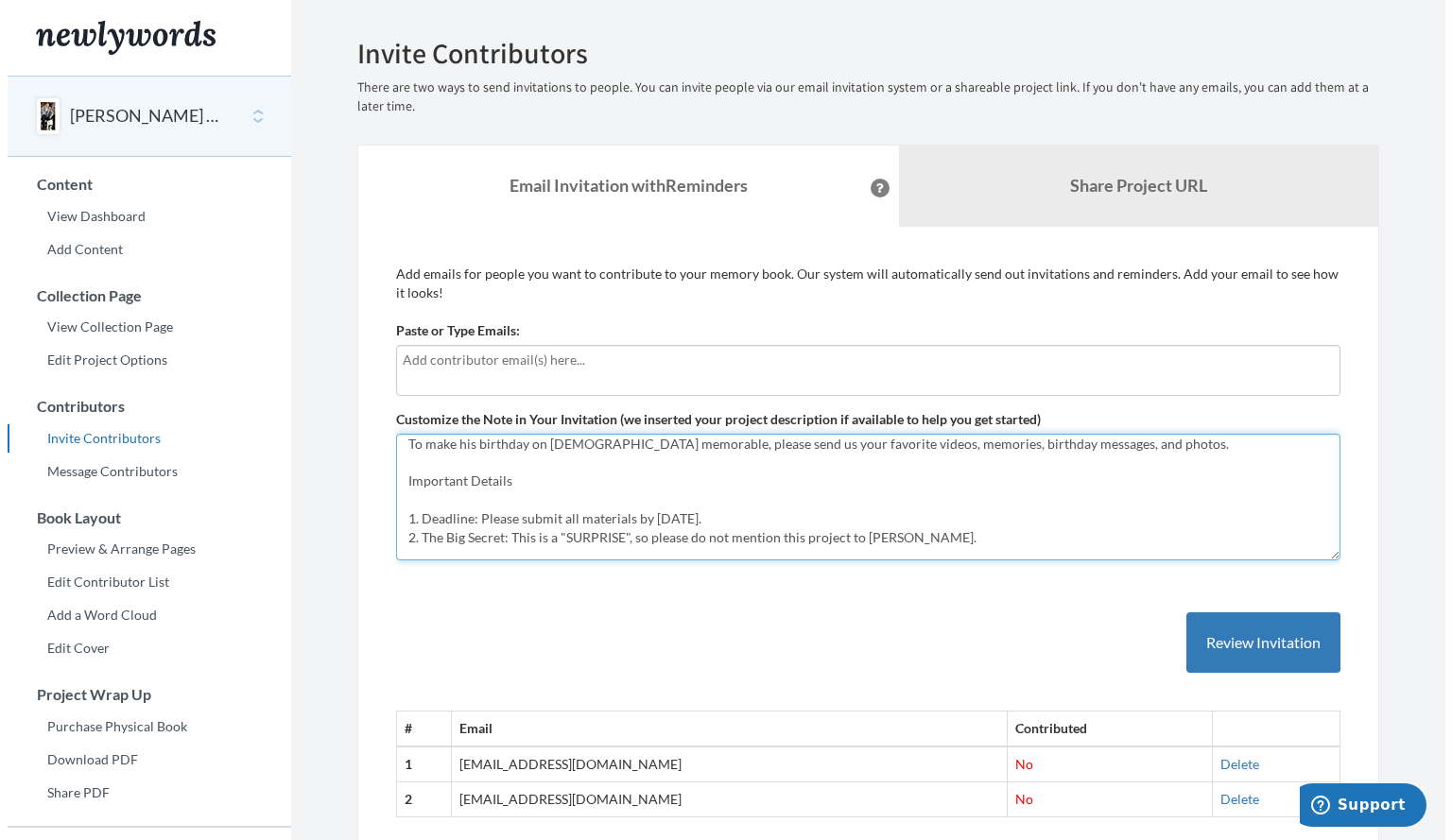
scroll to position [100, 0]
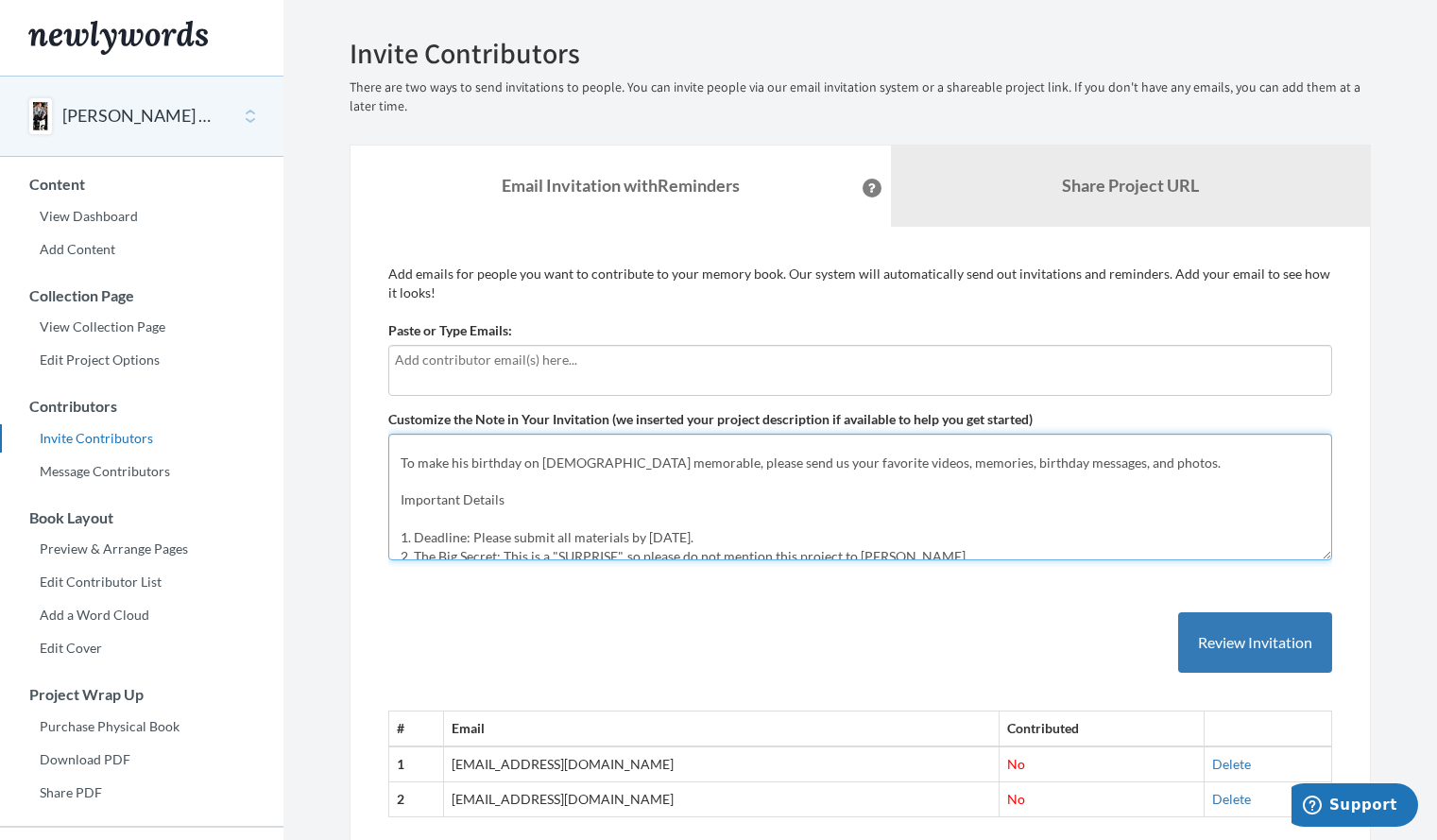
click at [891, 467] on textarea "SURPRISE - PLEASE DO NOT MENTION TO KEITH Hello, We're working on a "very speci…" at bounding box center [860, 497] width 943 height 126
type textarea "SURPRISE - PLEASE DO NOT MENTION TO [PERSON_NAME] Hello, We're working on a "ve…"
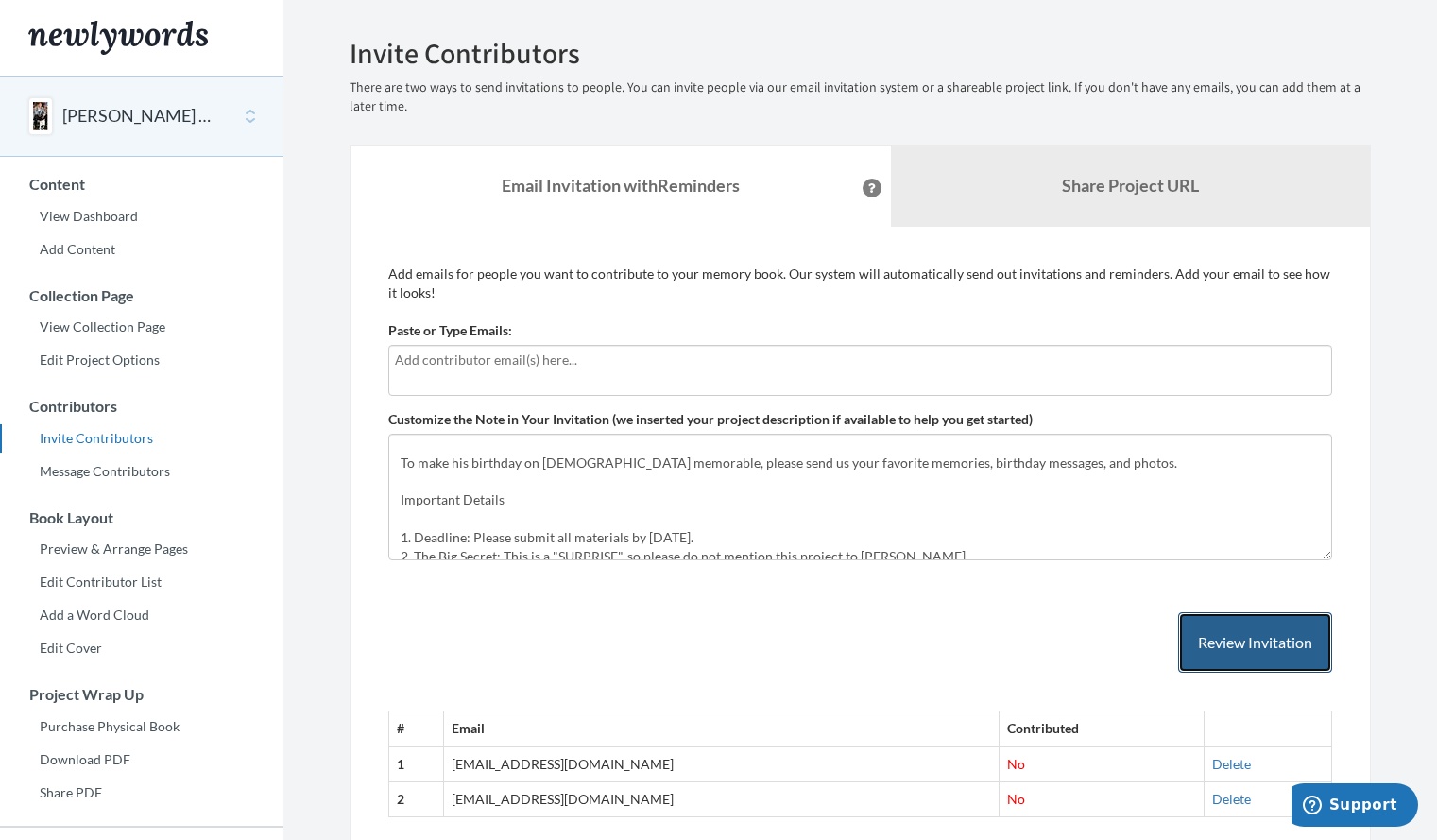
click at [1216, 631] on button "Review Invitation" at bounding box center [1254, 643] width 154 height 61
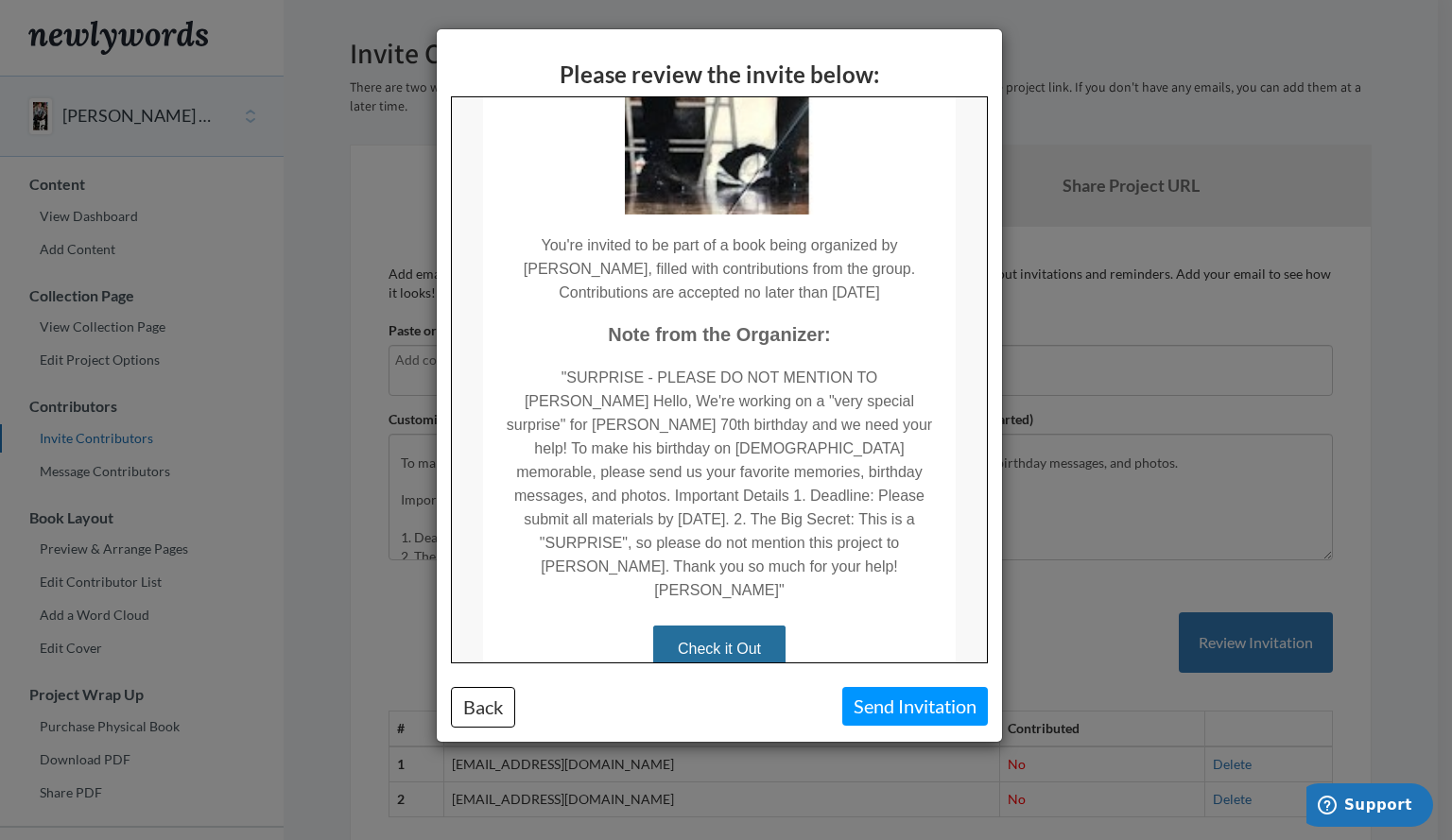
scroll to position [361, 0]
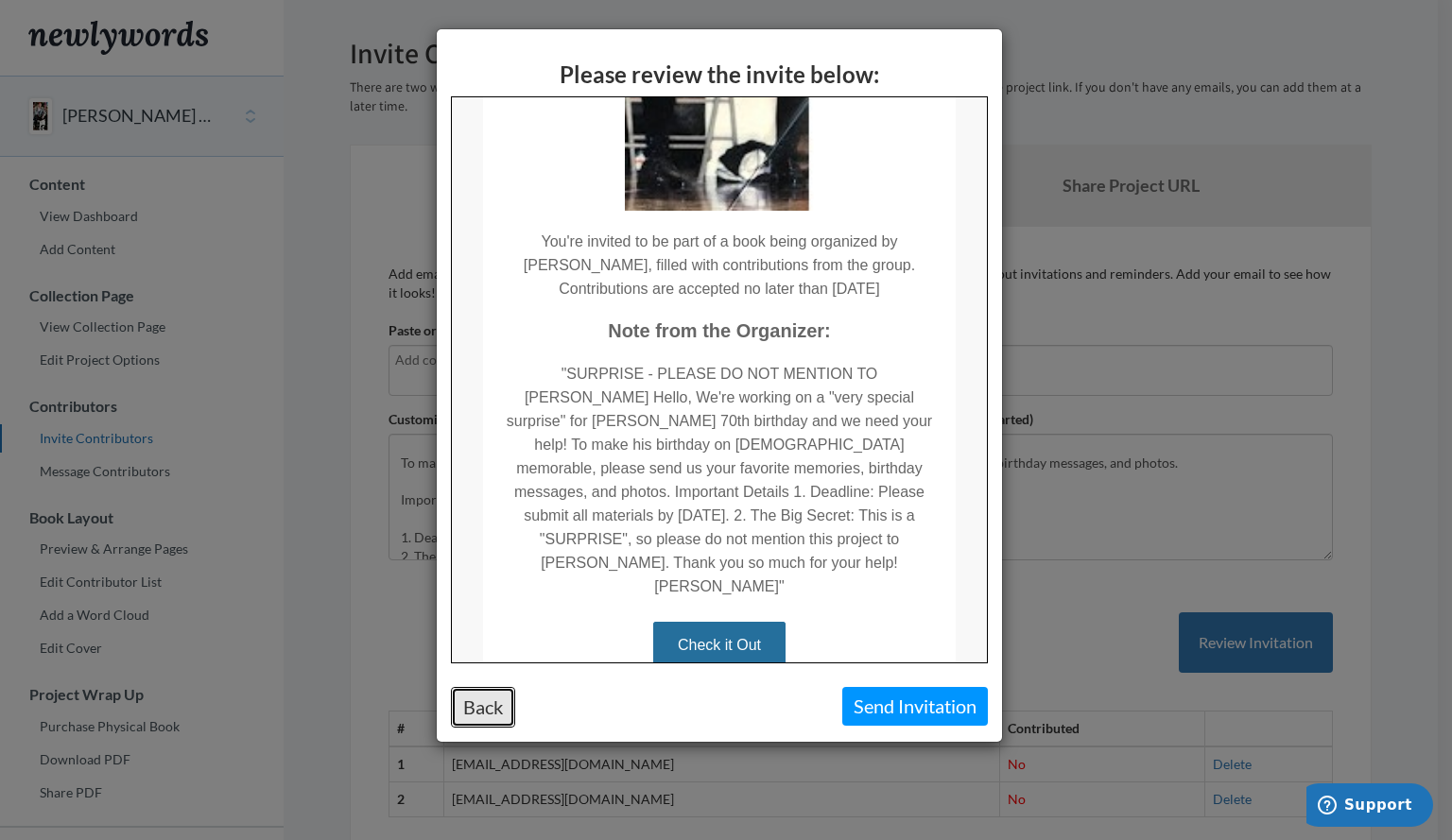
click at [471, 718] on button "Back" at bounding box center [482, 707] width 64 height 40
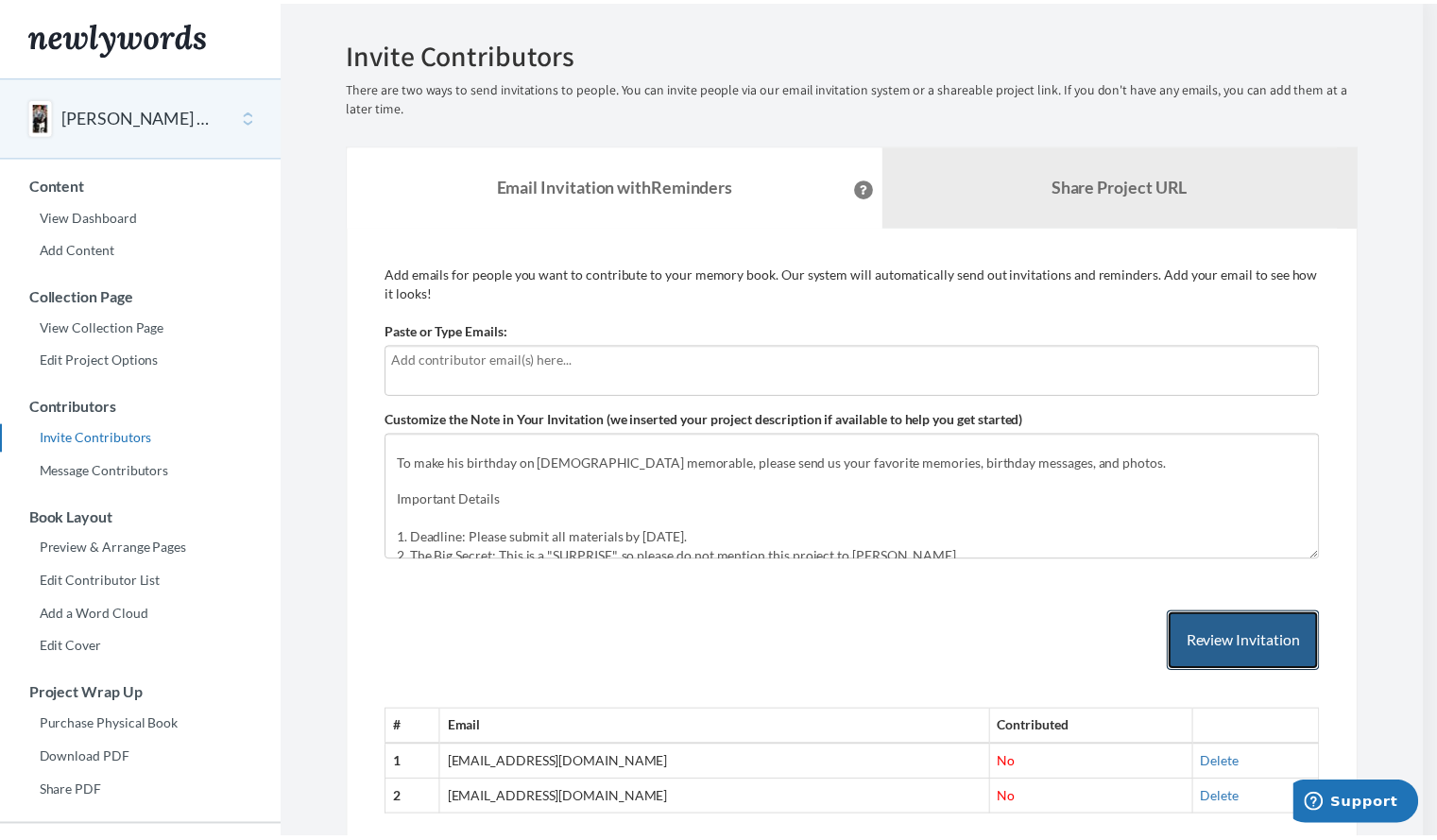
scroll to position [0, 0]
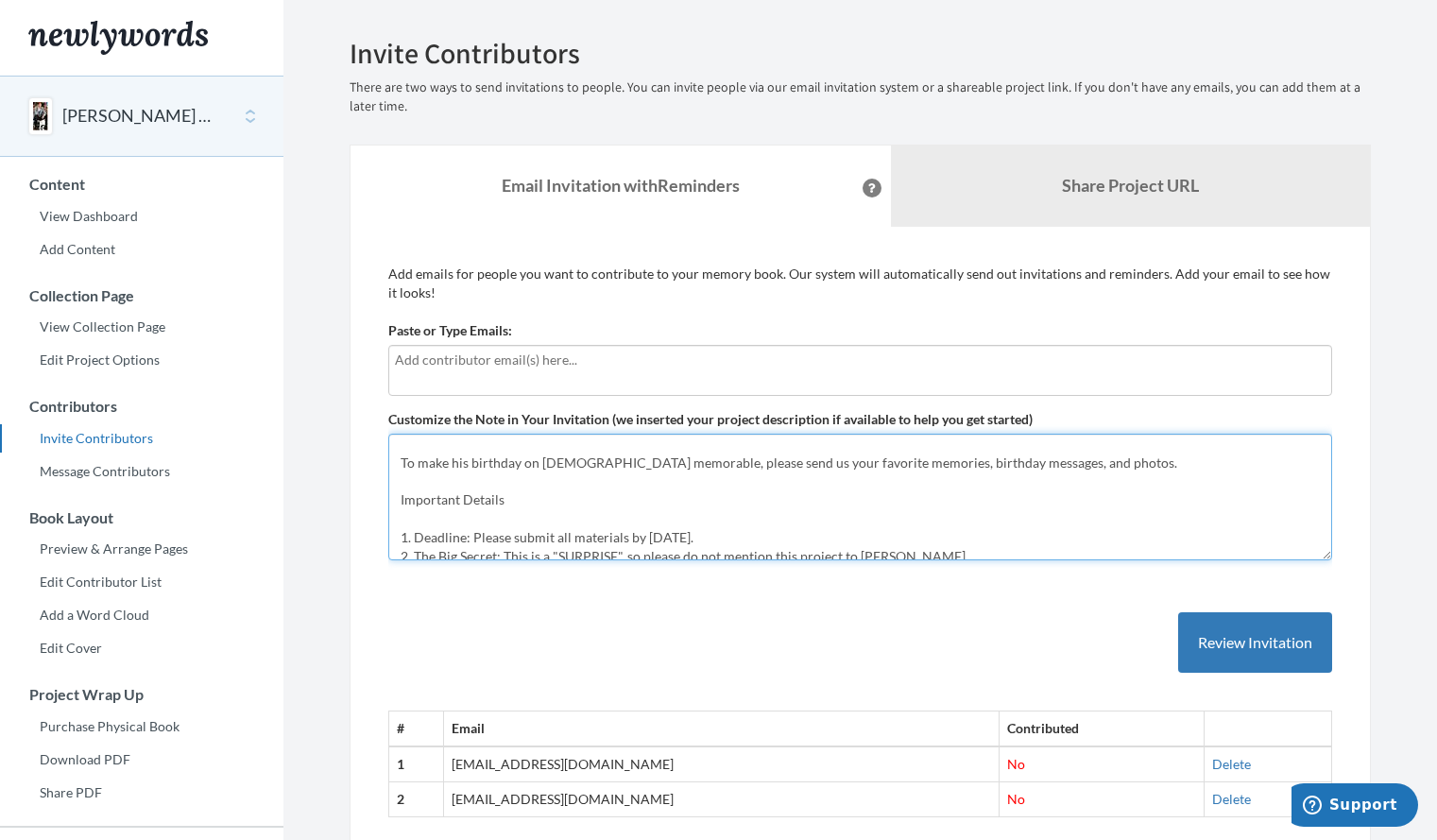
click at [434, 486] on textarea "SURPRISE - PLEASE DO NOT MENTION TO KEITH Hello, We're working on a "very speci…" at bounding box center [860, 497] width 943 height 126
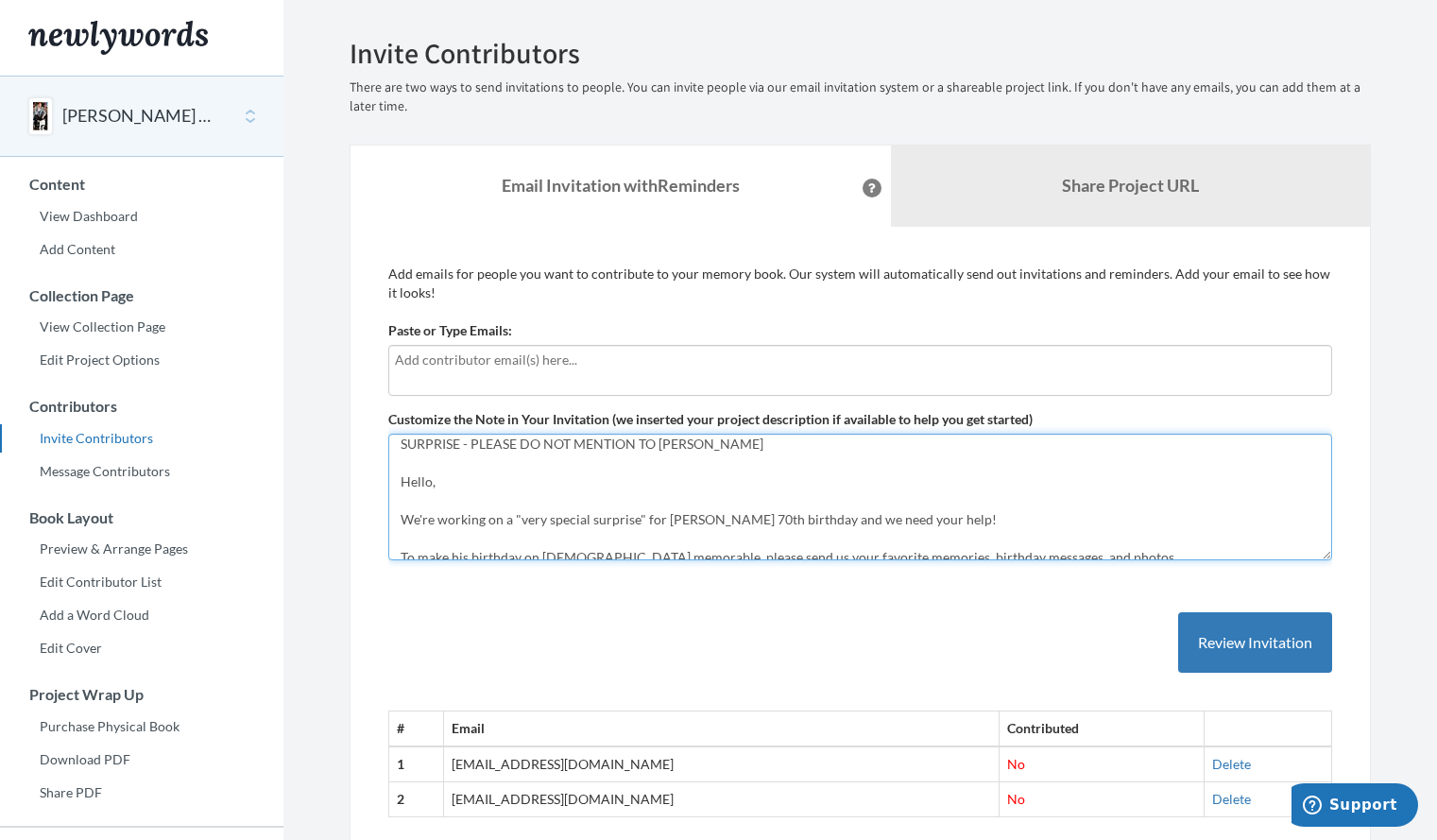
scroll to position [208, 0]
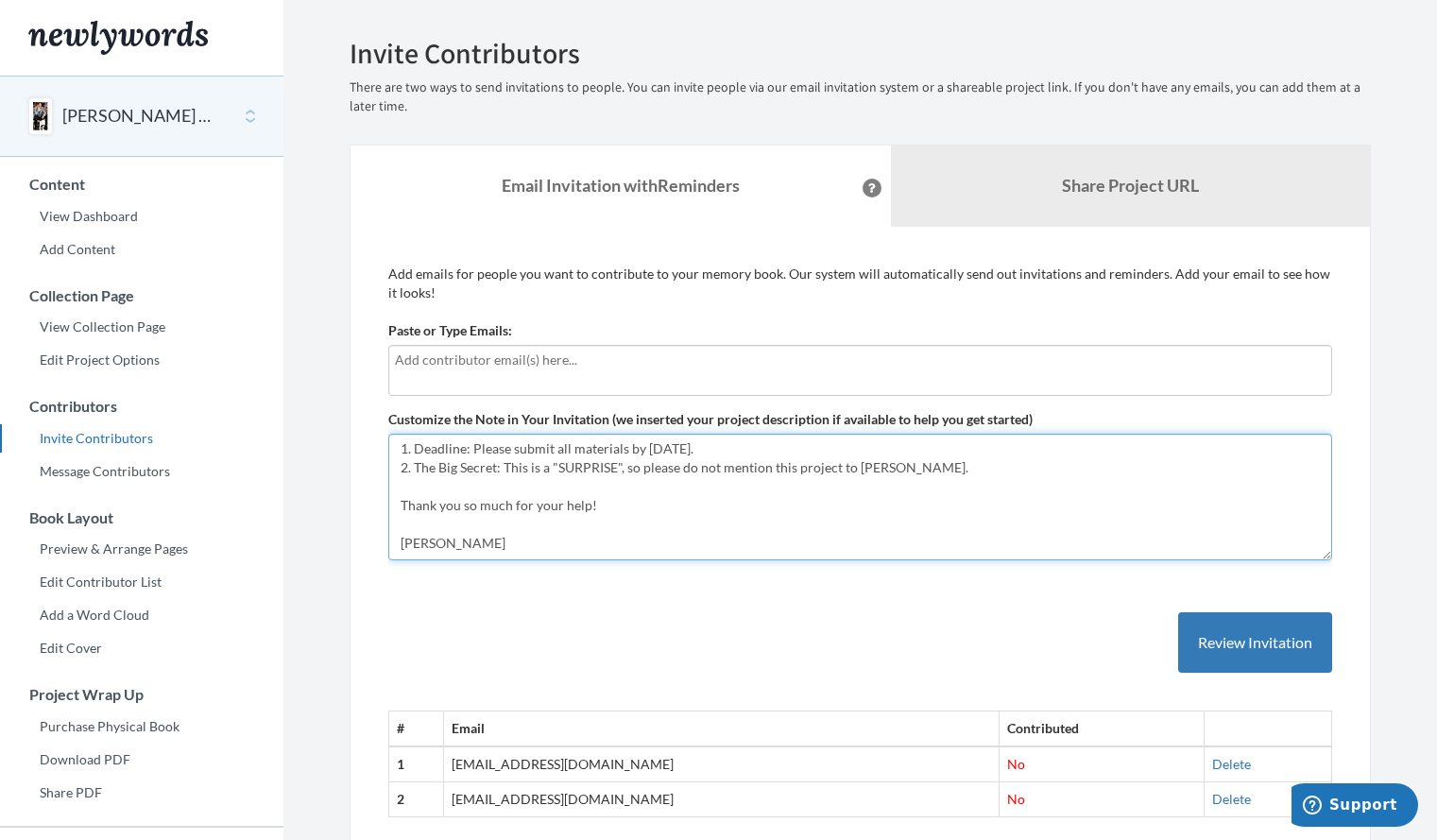
drag, startPoint x: 403, startPoint y: 445, endPoint x: 484, endPoint y: 586, distance: 162.6
click at [484, 586] on div "Add emails for people you want to contribute to your memory book. Our system wi…" at bounding box center [860, 550] width 943 height 572
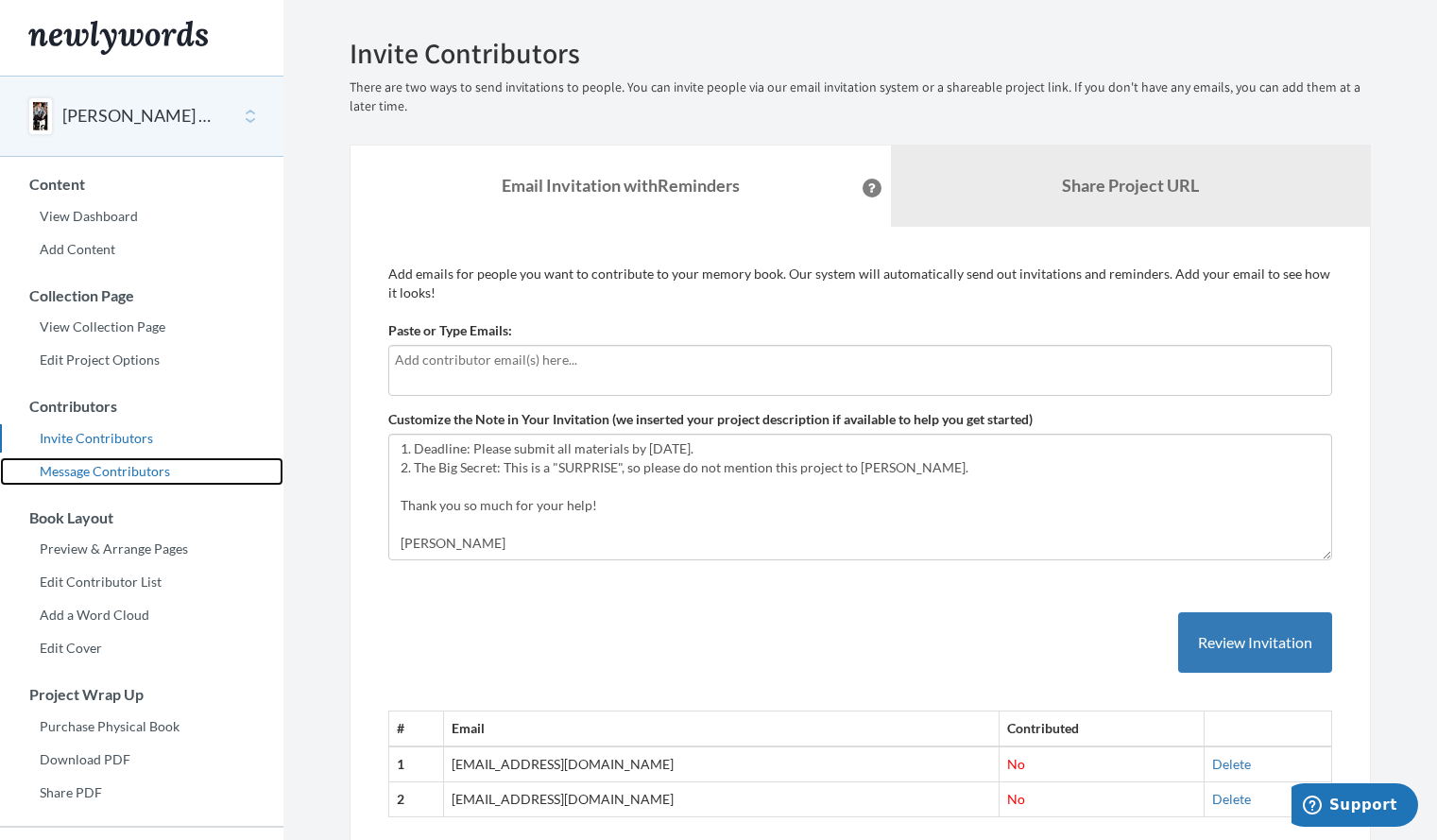
click at [126, 475] on link "Message Contributors" at bounding box center [142, 472] width 283 height 29
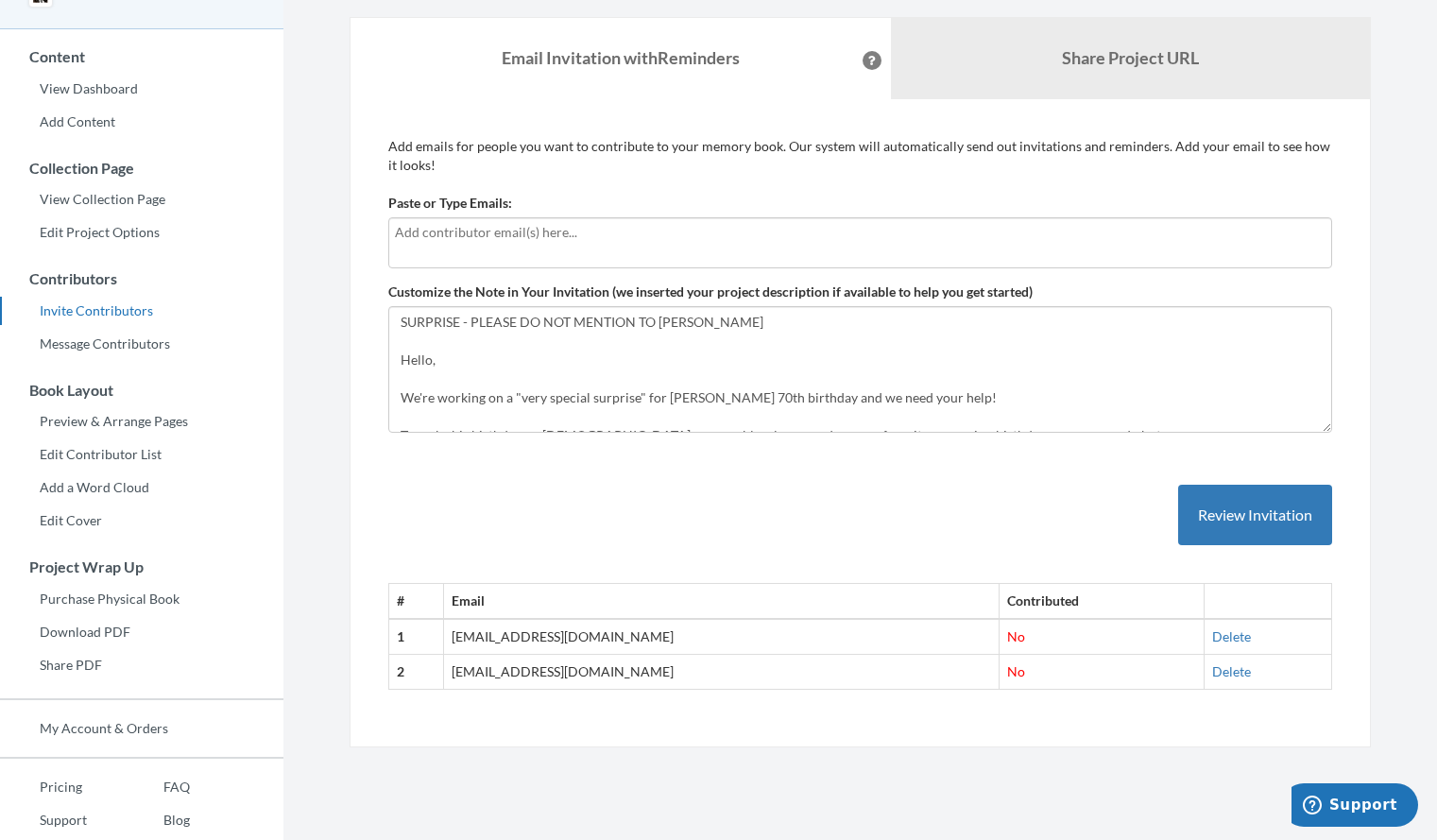
scroll to position [128, 0]
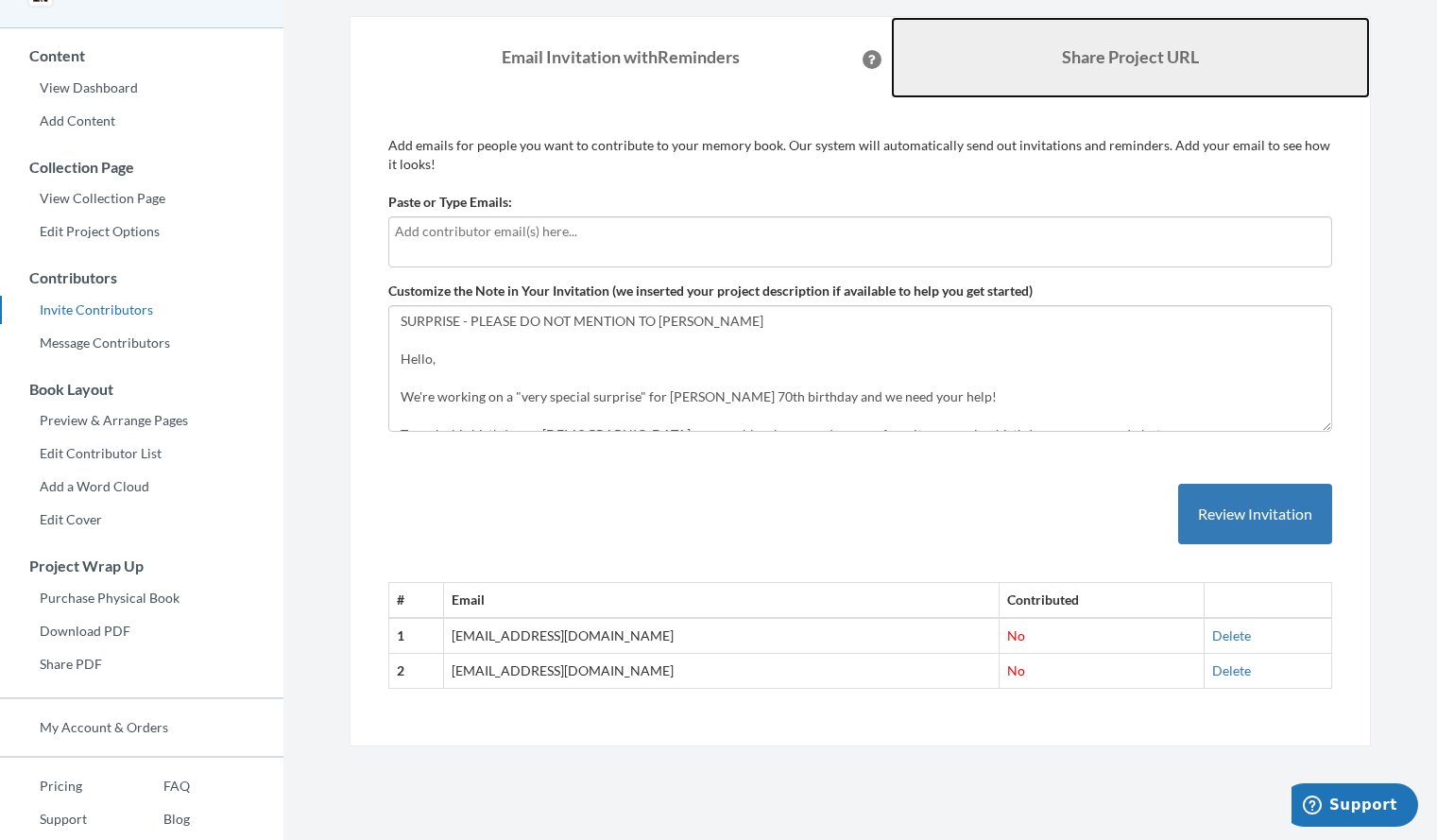
click at [1099, 58] on b "Share Project URL" at bounding box center [1130, 56] width 137 height 21
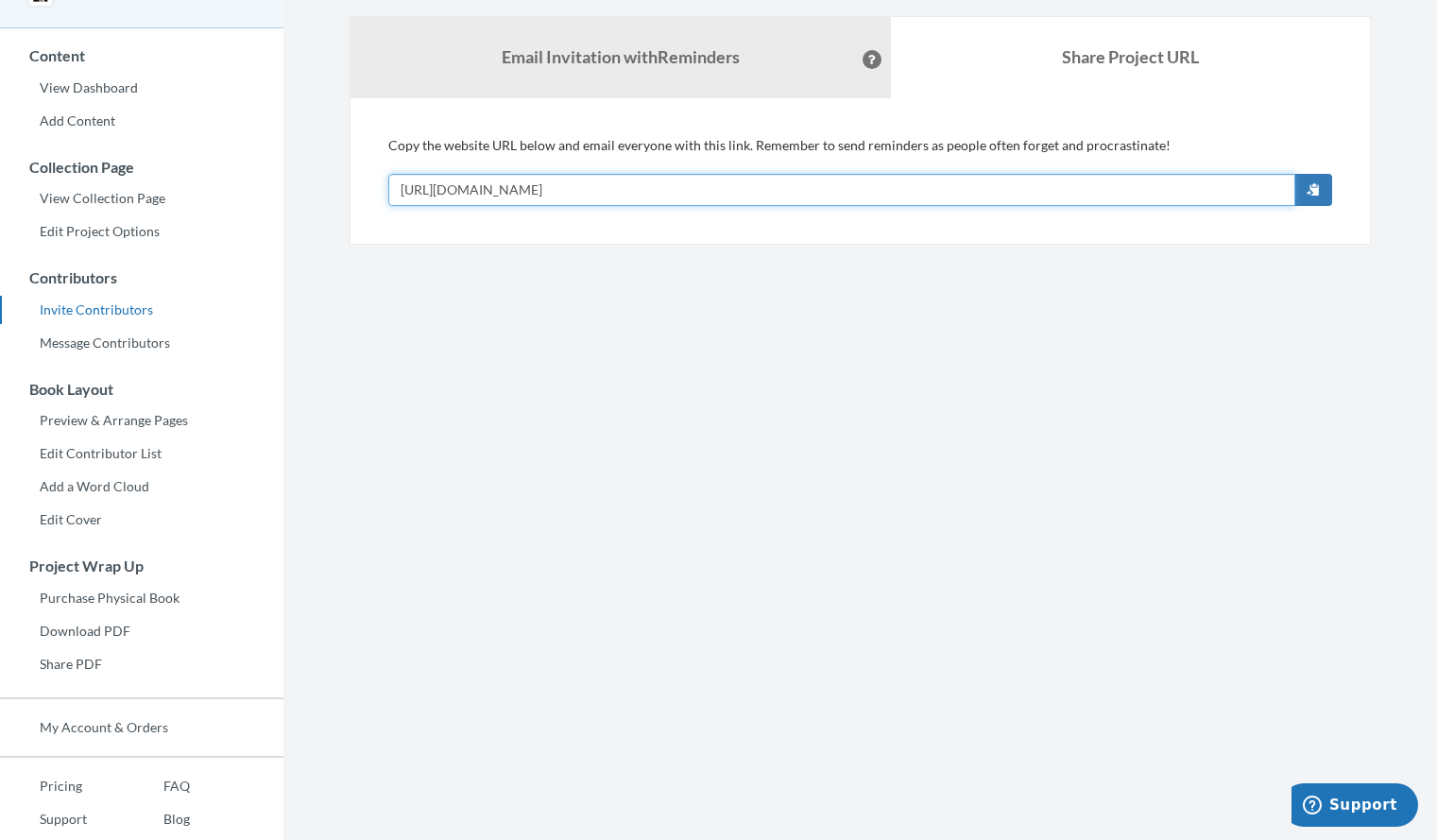
drag, startPoint x: 741, startPoint y: 187, endPoint x: 392, endPoint y: 197, distance: 349.1
click at [392, 197] on input "[URL][DOMAIN_NAME]" at bounding box center [842, 190] width 907 height 33
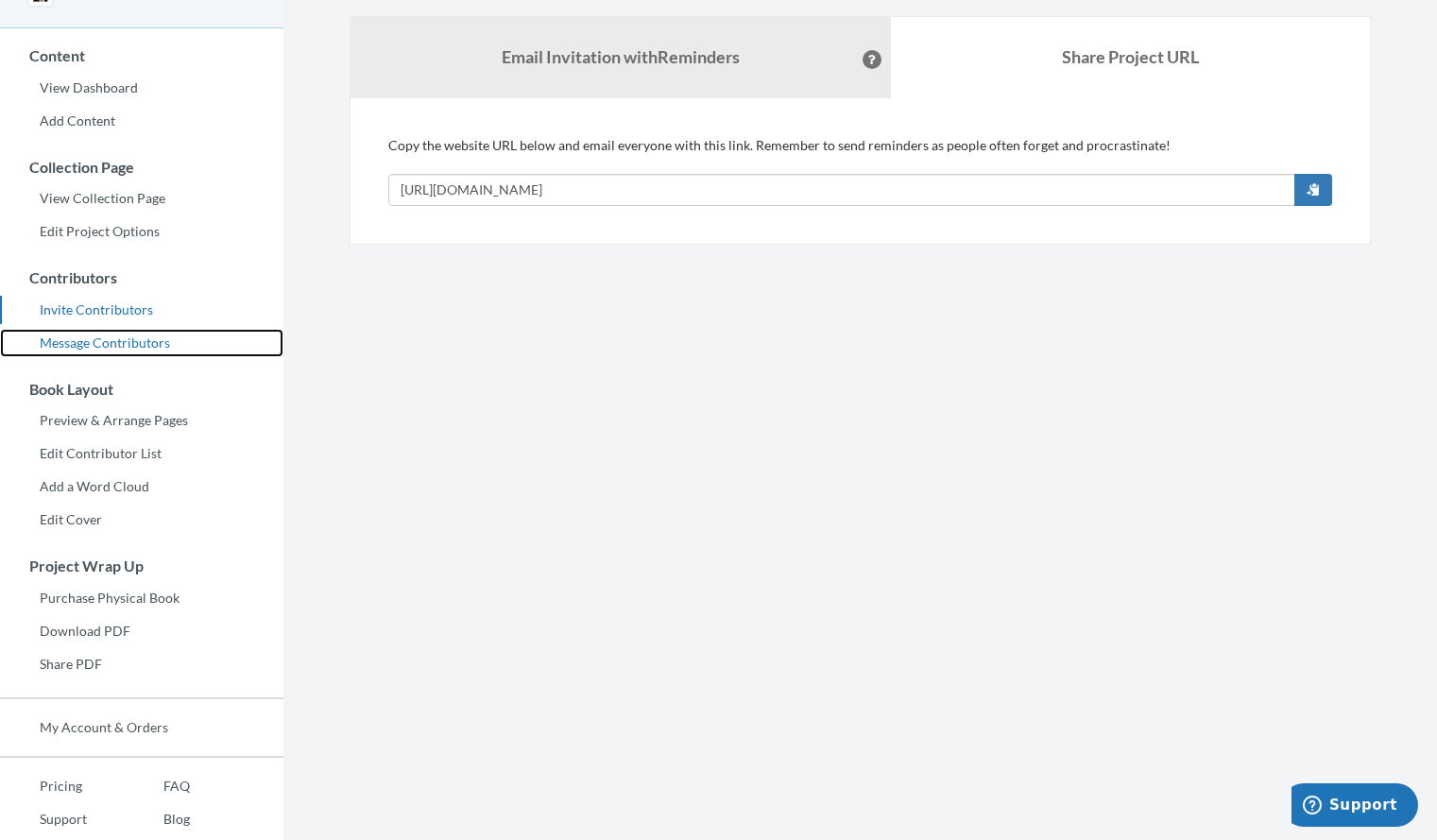
click at [136, 348] on link "Message Contributors" at bounding box center [142, 343] width 283 height 29
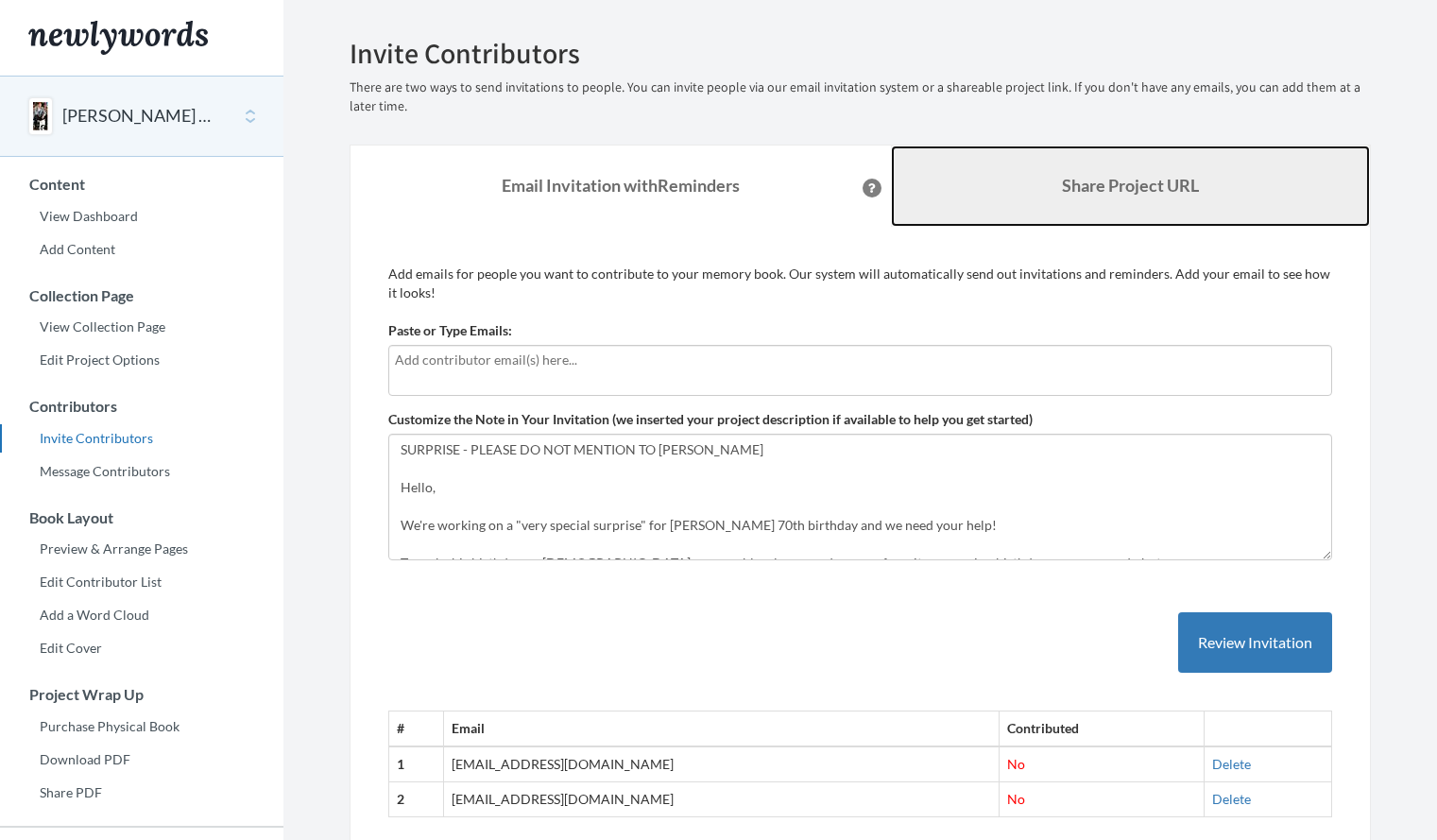
click at [1110, 182] on b "Share Project URL" at bounding box center [1130, 186] width 137 height 21
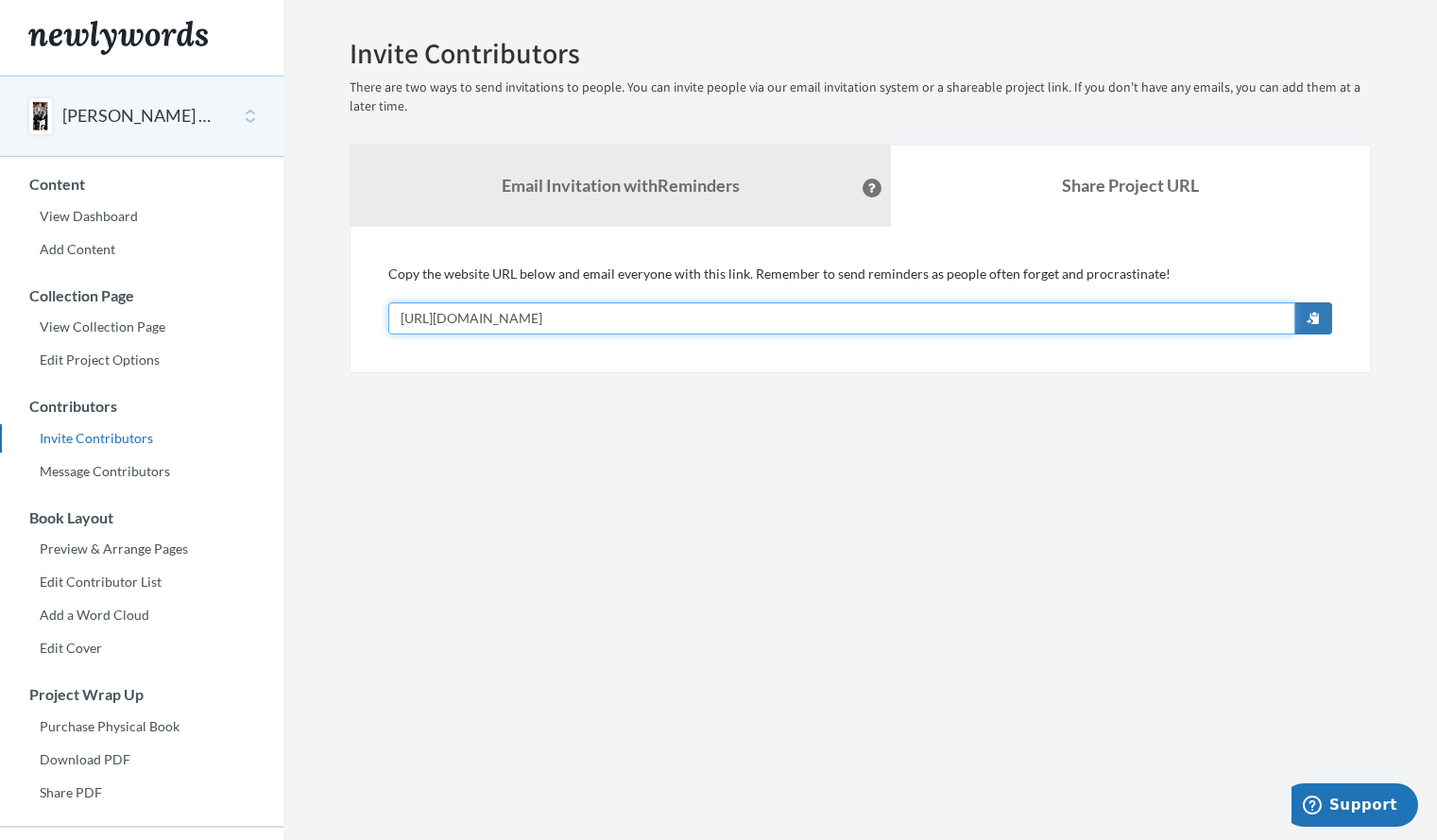
drag, startPoint x: 728, startPoint y: 313, endPoint x: 391, endPoint y: 314, distance: 337.0
click at [391, 314] on input "[URL][DOMAIN_NAME]" at bounding box center [842, 319] width 907 height 33
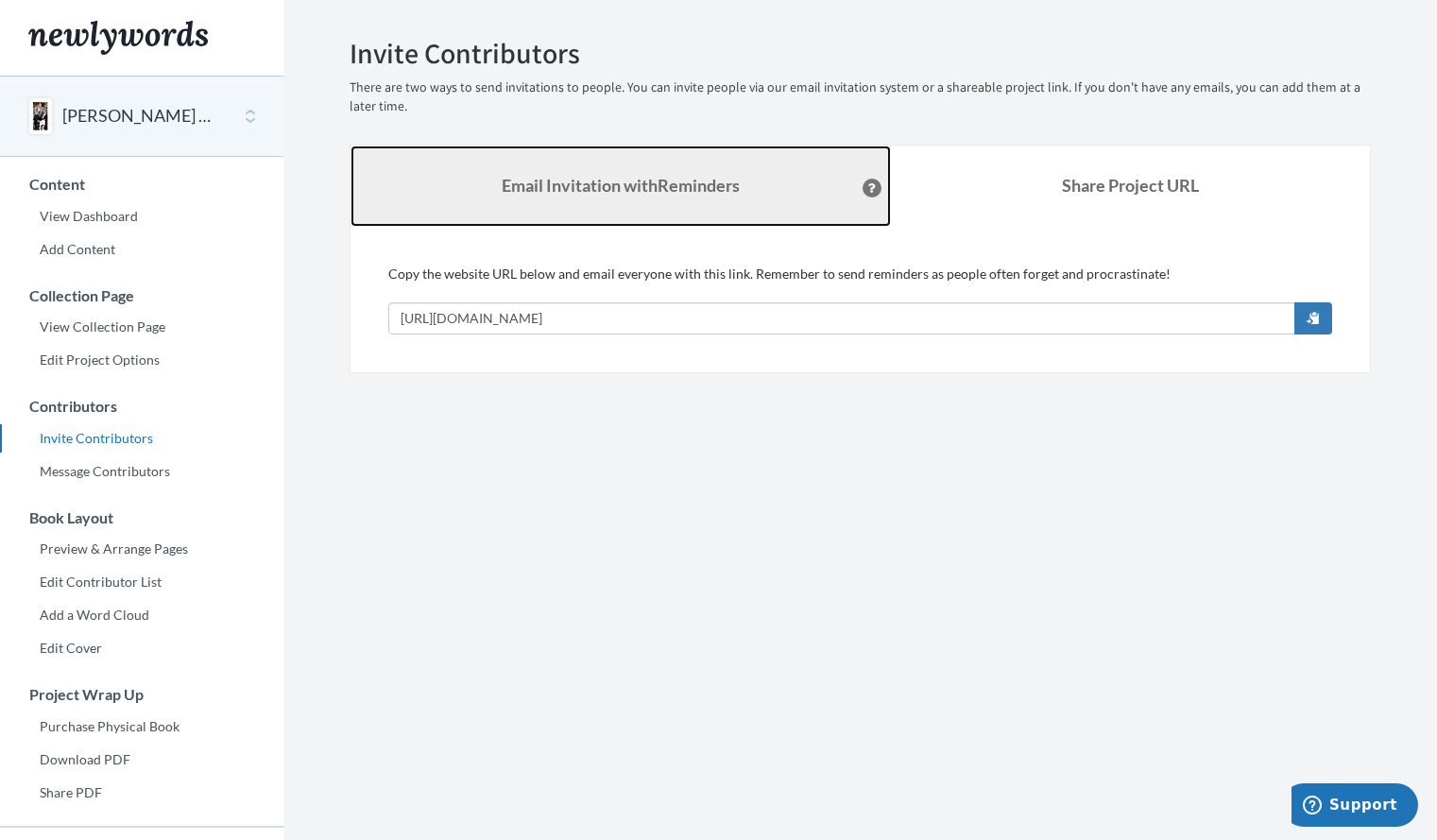
click at [518, 190] on strong "Email Invitation with Reminders" at bounding box center [620, 186] width 238 height 21
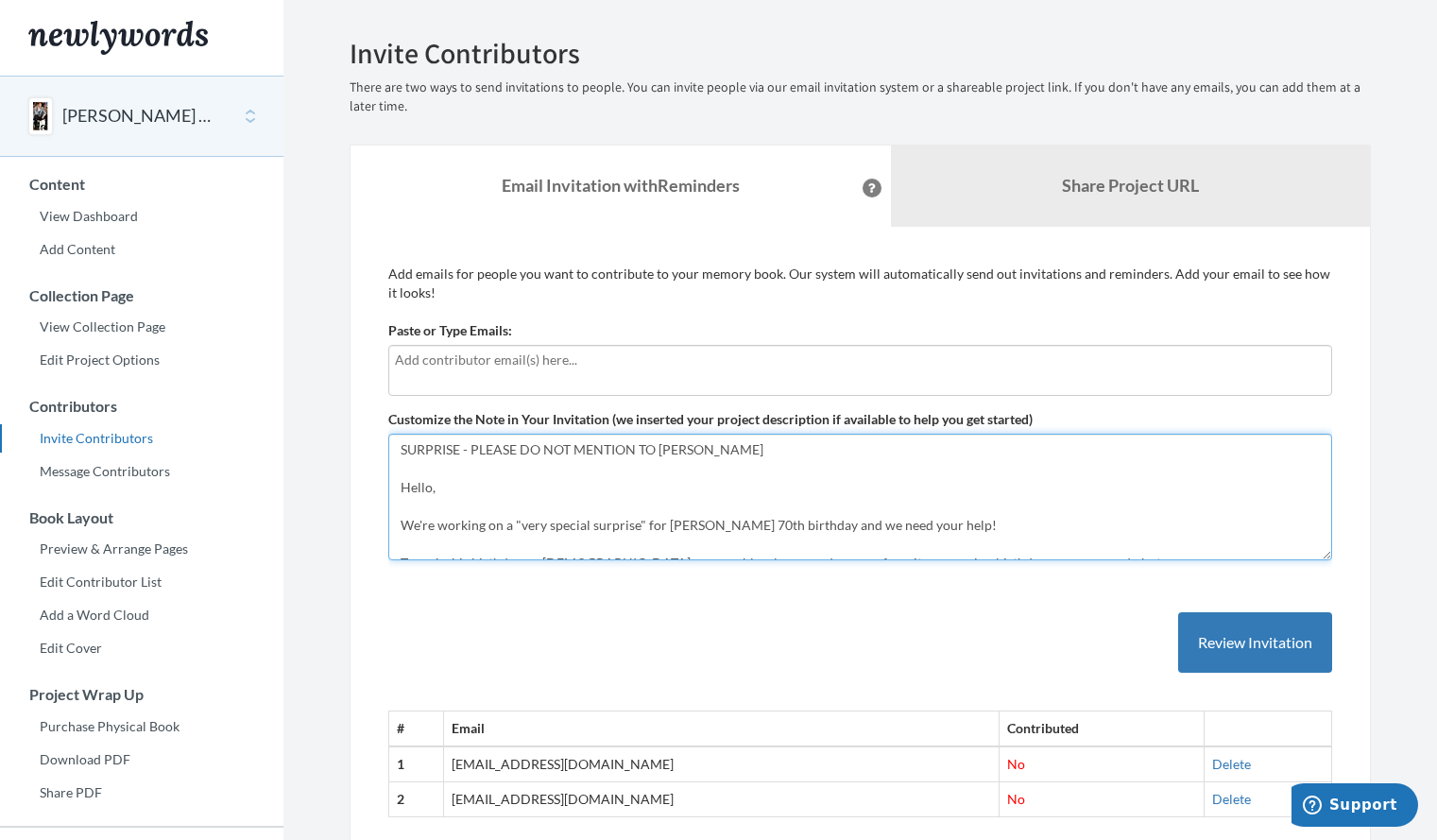
click at [520, 463] on textarea "SURPRISE - PLEASE DO NOT MENTION TO [PERSON_NAME] Hello, We're working on a "ve…" at bounding box center [860, 497] width 943 height 126
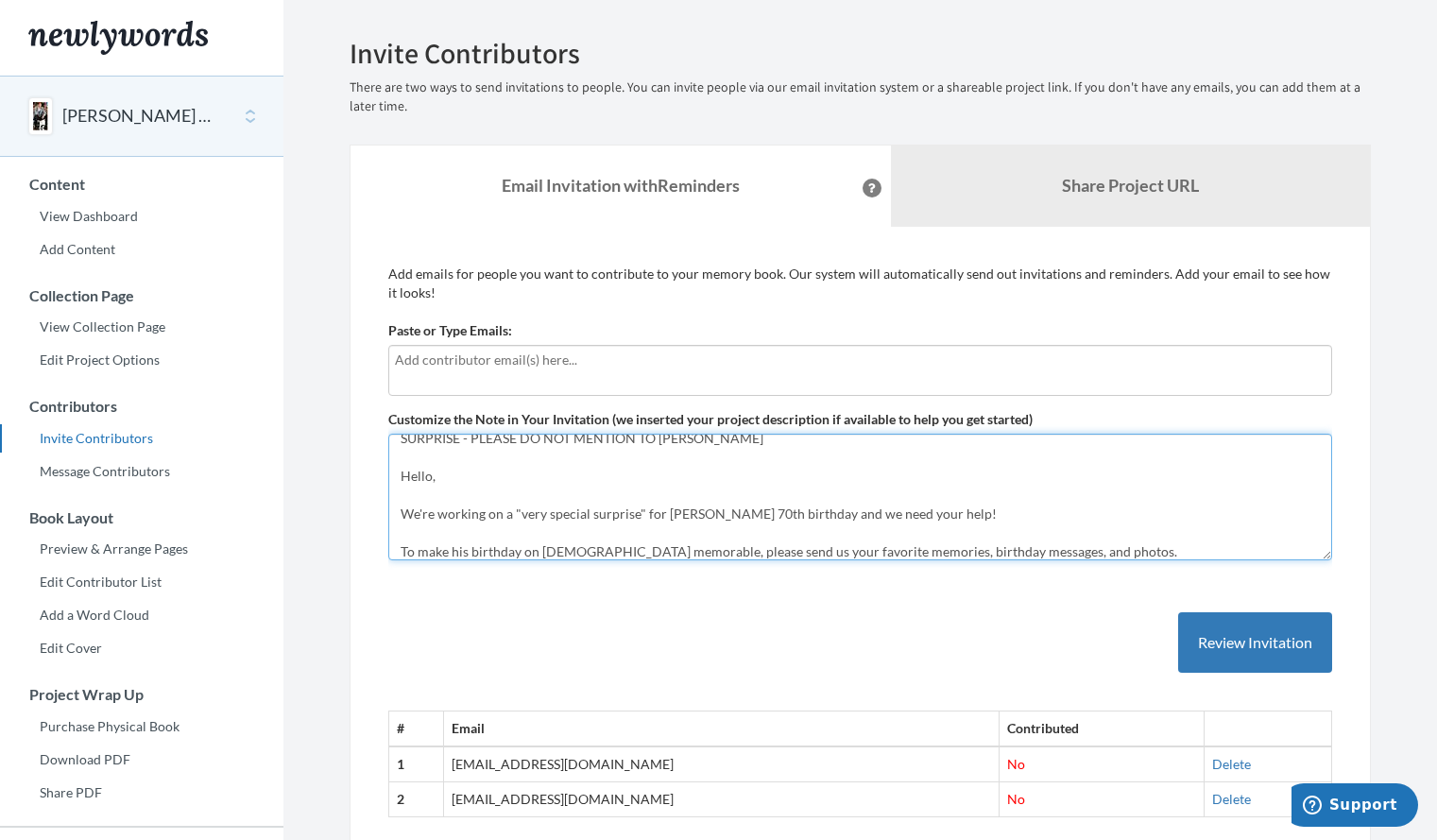
scroll to position [31, 0]
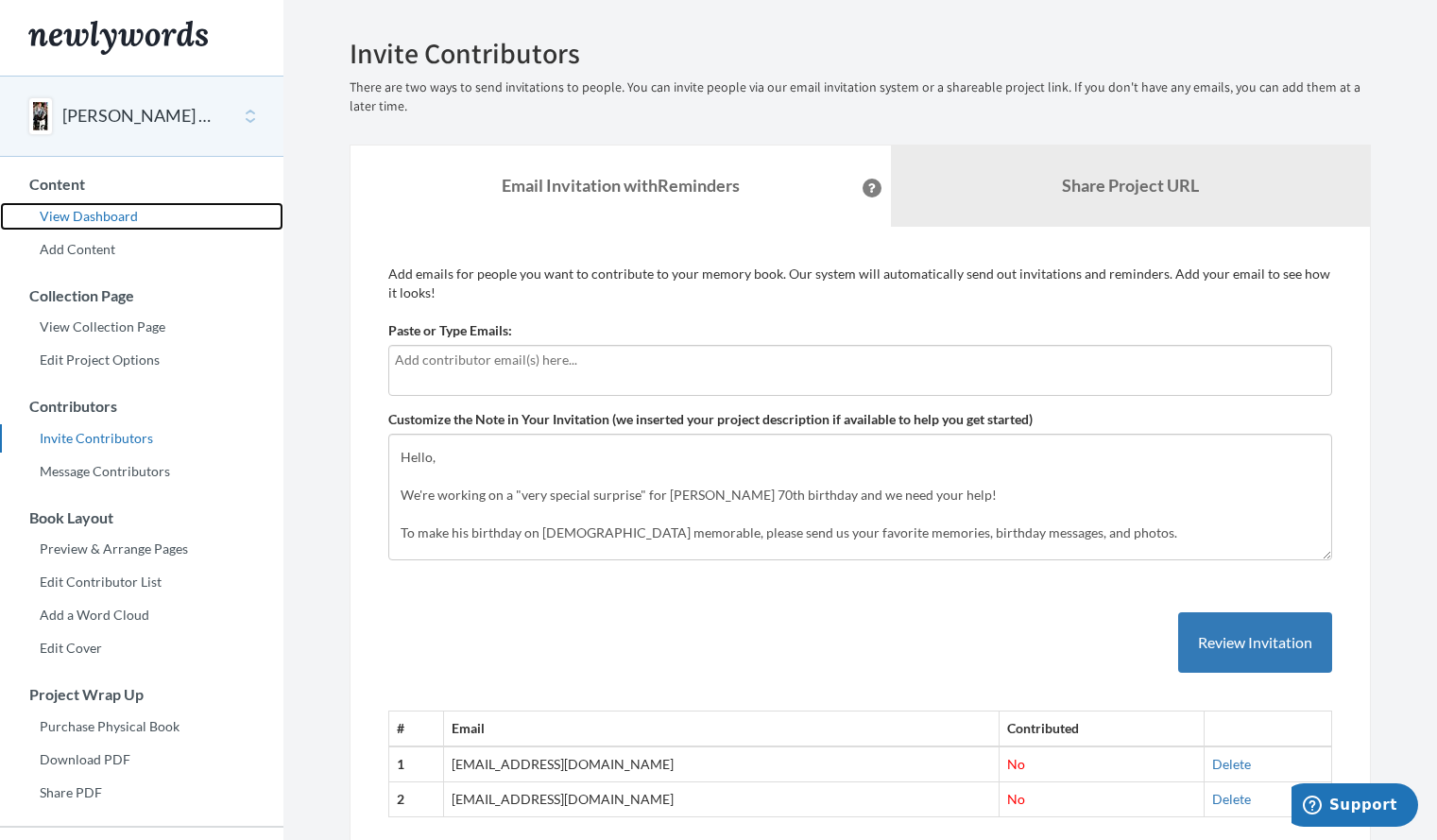
click at [77, 223] on link "View Dashboard" at bounding box center [142, 216] width 283 height 29
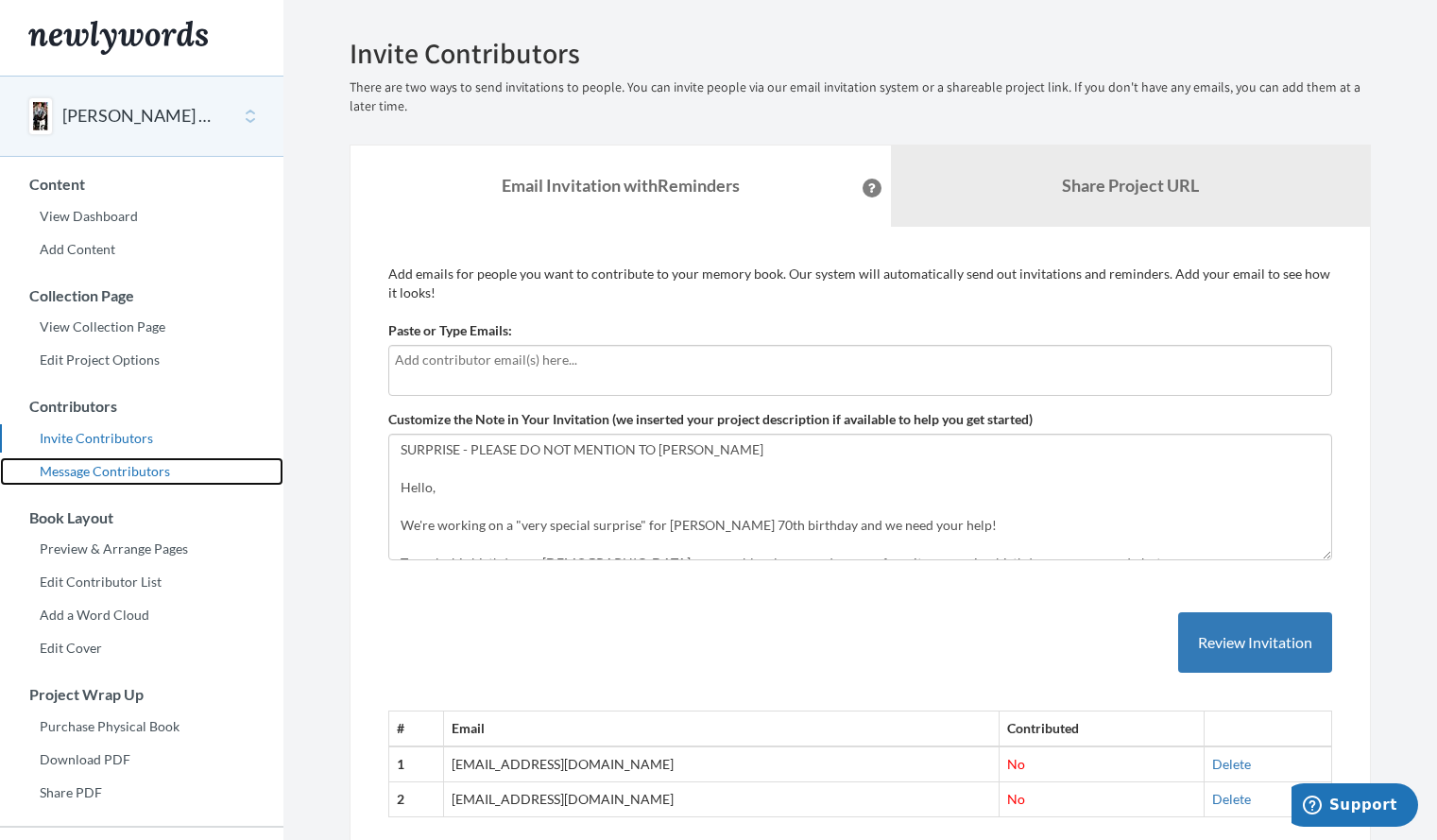
click at [104, 480] on link "Message Contributors" at bounding box center [142, 472] width 283 height 29
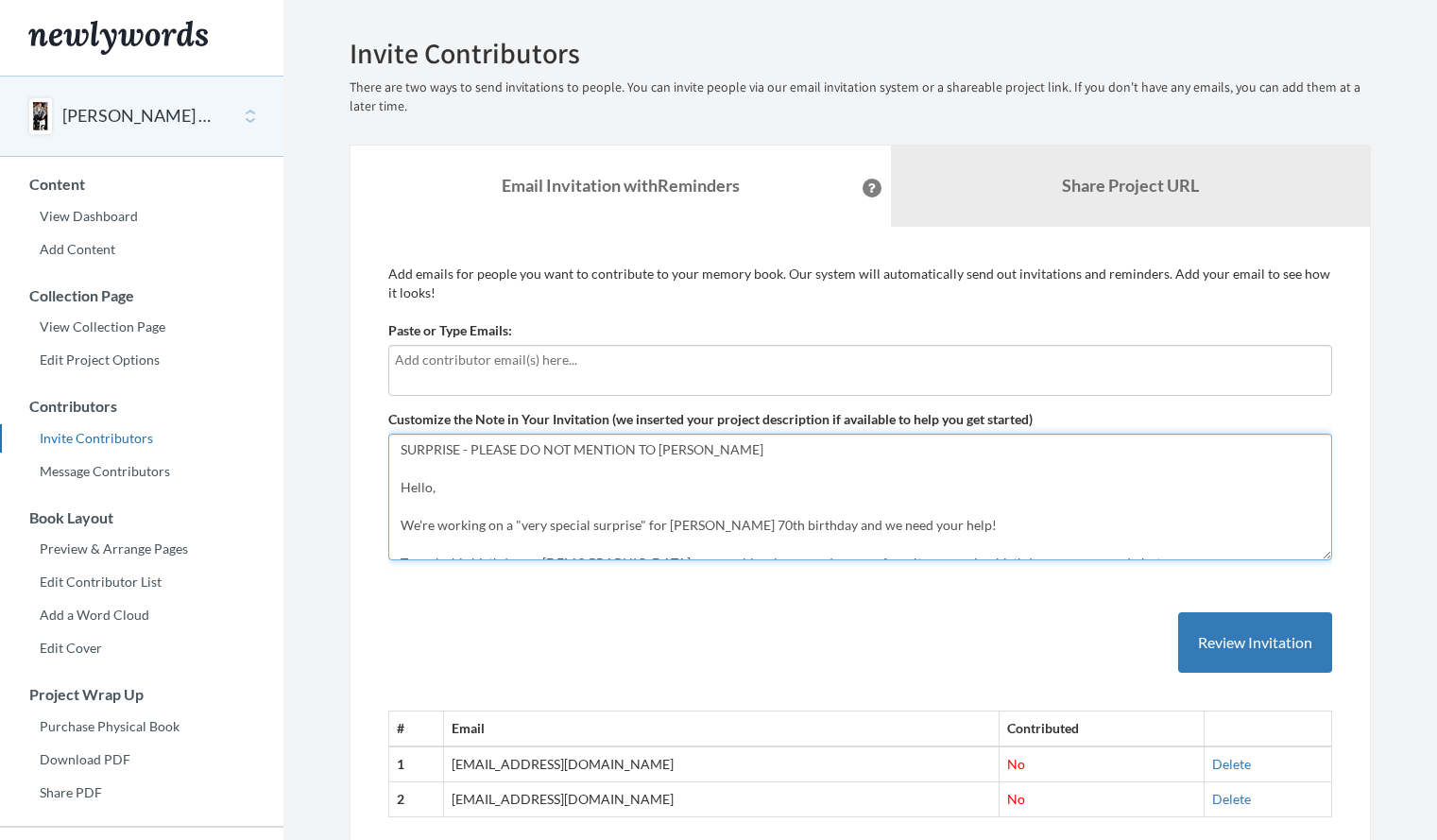
click at [523, 521] on textarea "SURPRISE - PLEASE DO NOT MENTION TO [PERSON_NAME] Hello, We're working on a "ve…" at bounding box center [860, 497] width 943 height 126
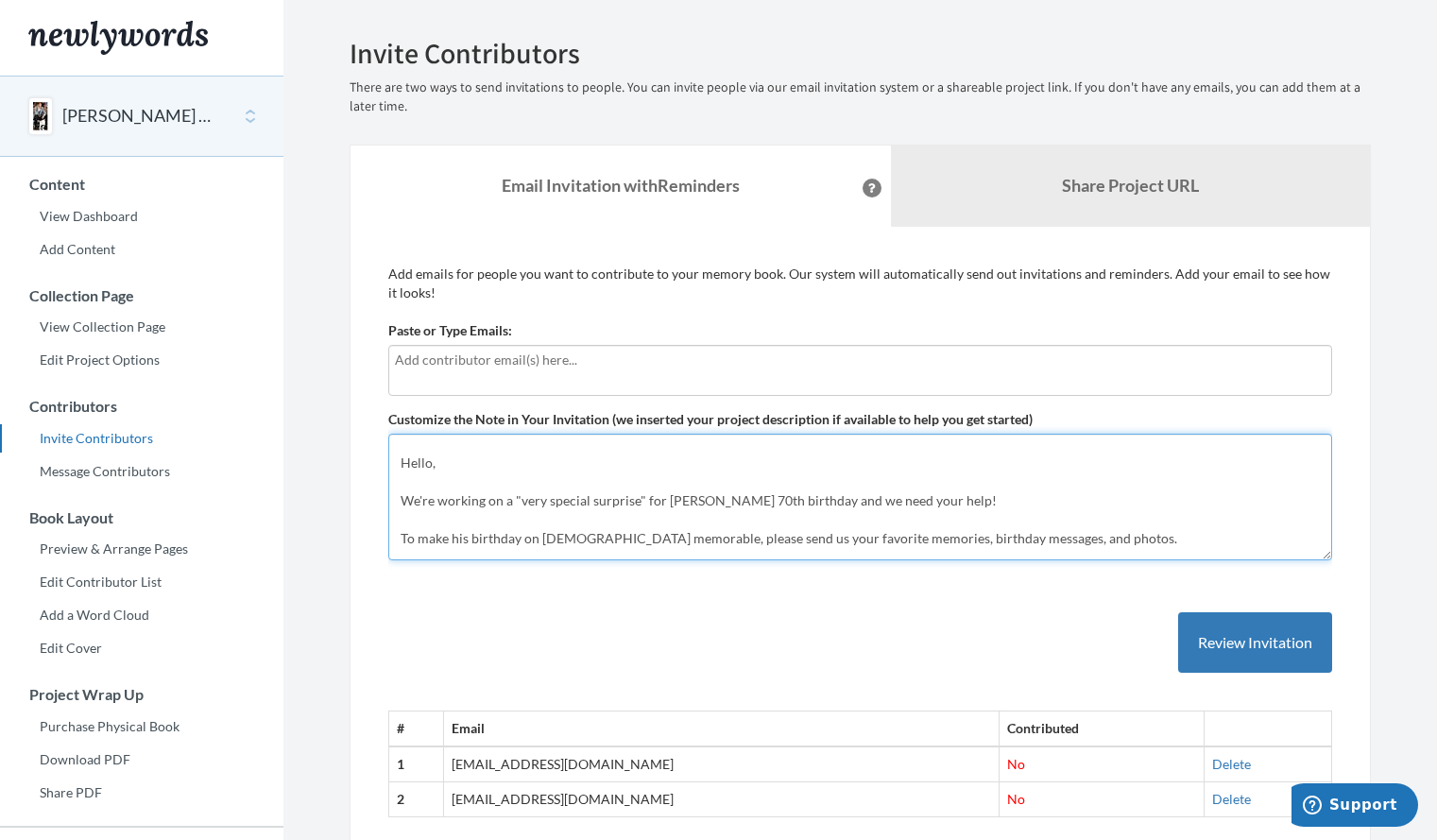
scroll to position [6, 0]
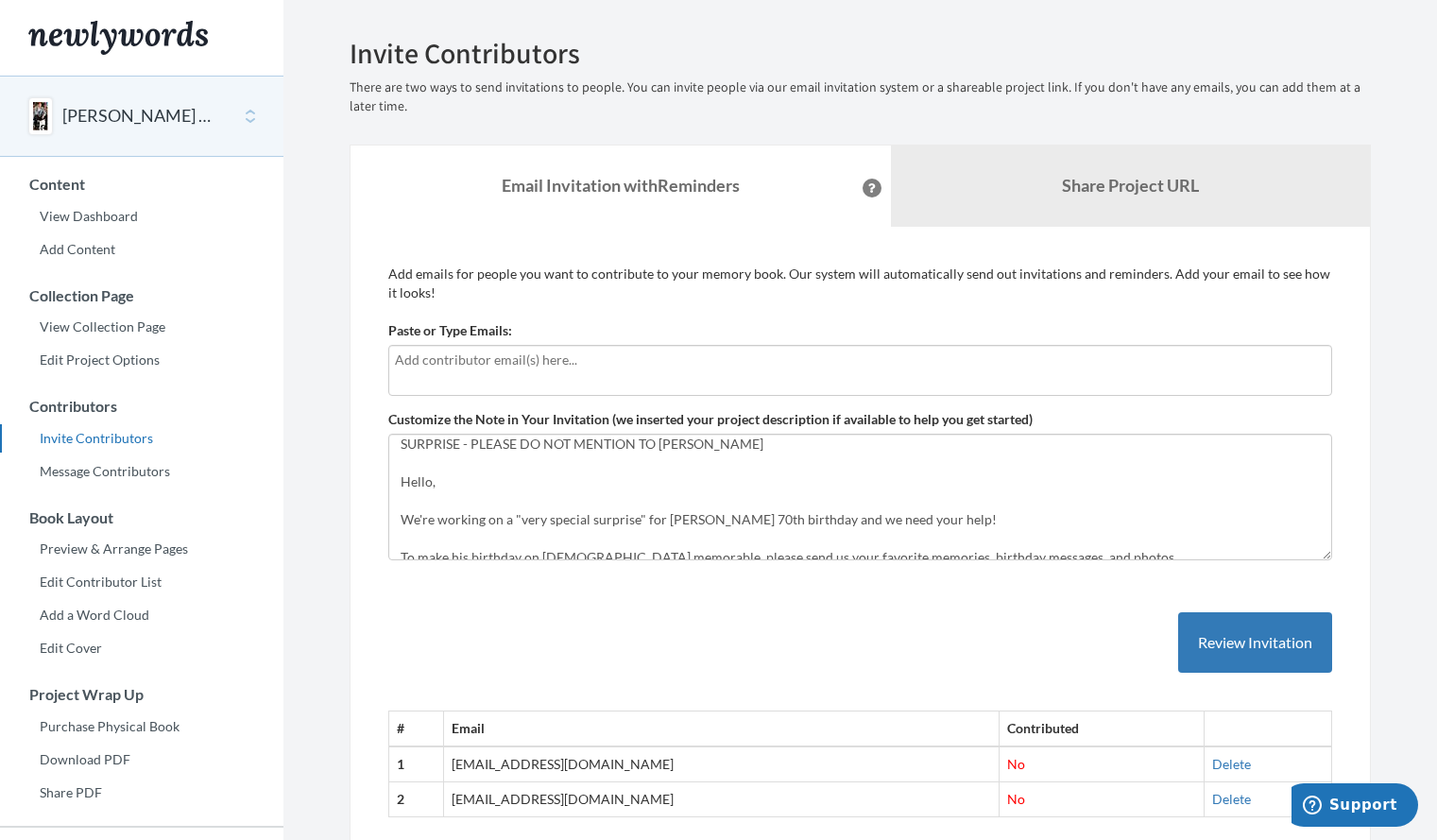
click at [251, 122] on div "[PERSON_NAME] 70th Birthday" at bounding box center [142, 116] width 283 height 81
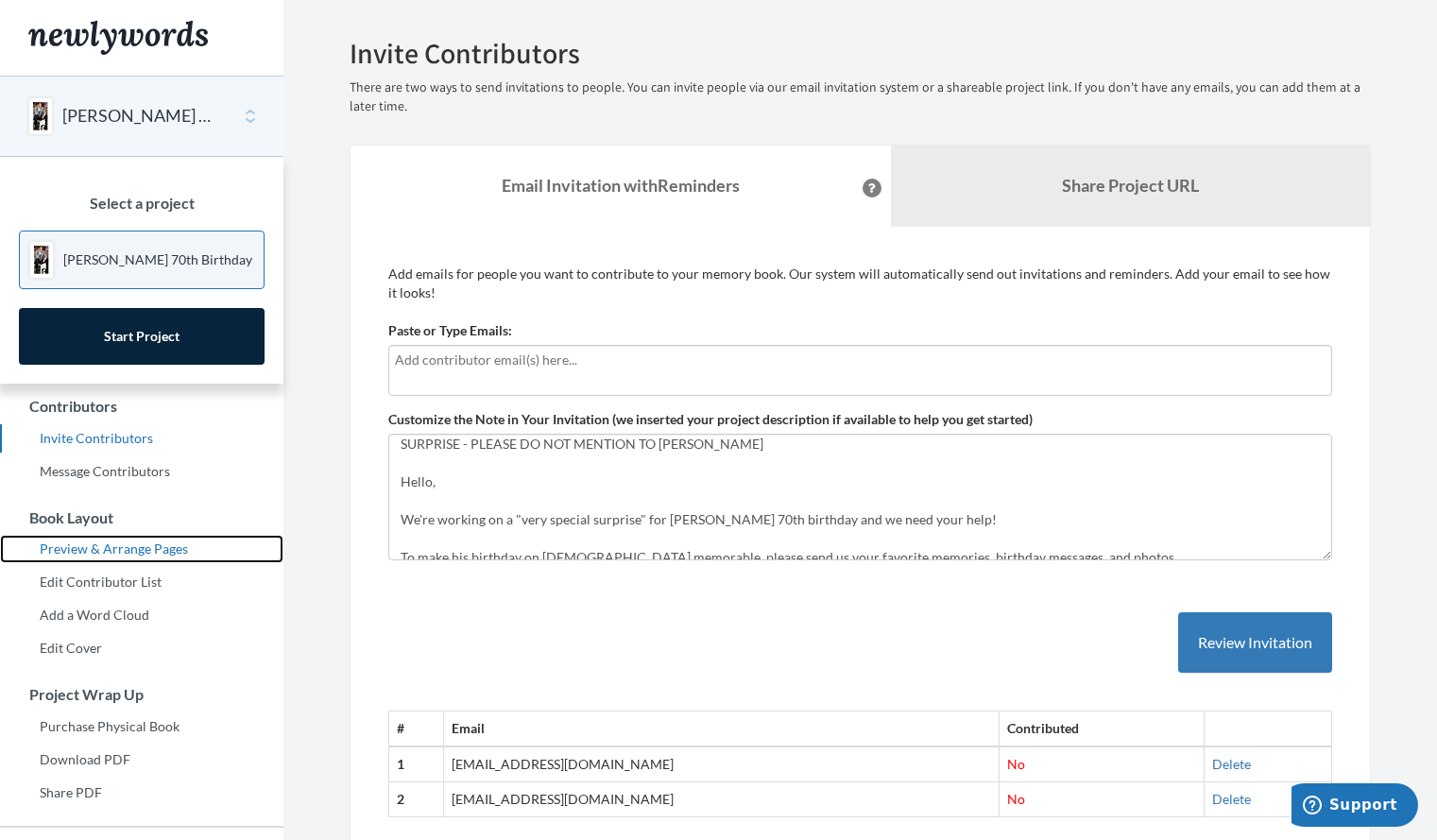
click at [272, 542] on link "Preview & Arrange Pages" at bounding box center [142, 549] width 283 height 29
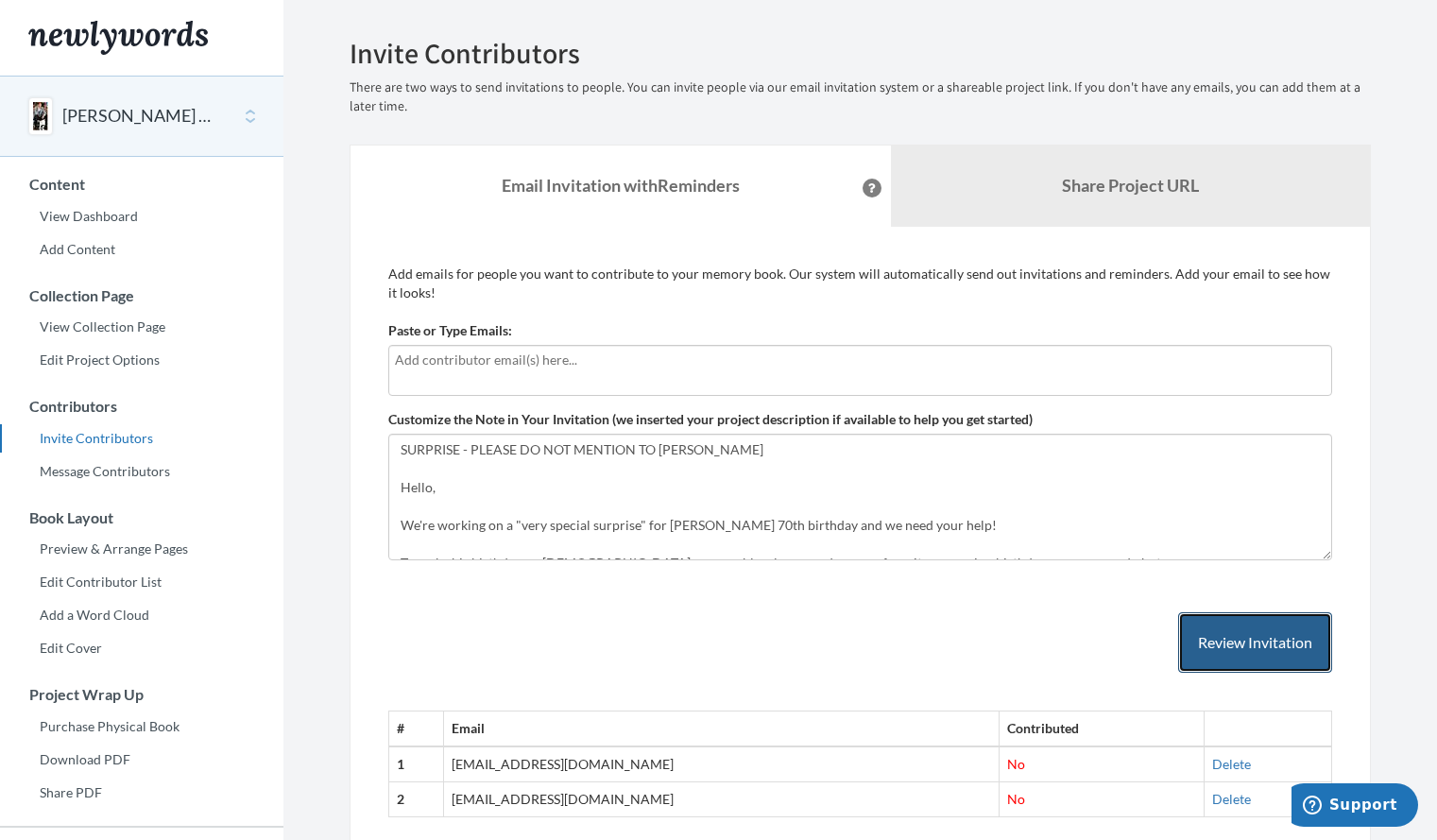
click at [1259, 635] on button "Review Invitation" at bounding box center [1254, 643] width 154 height 61
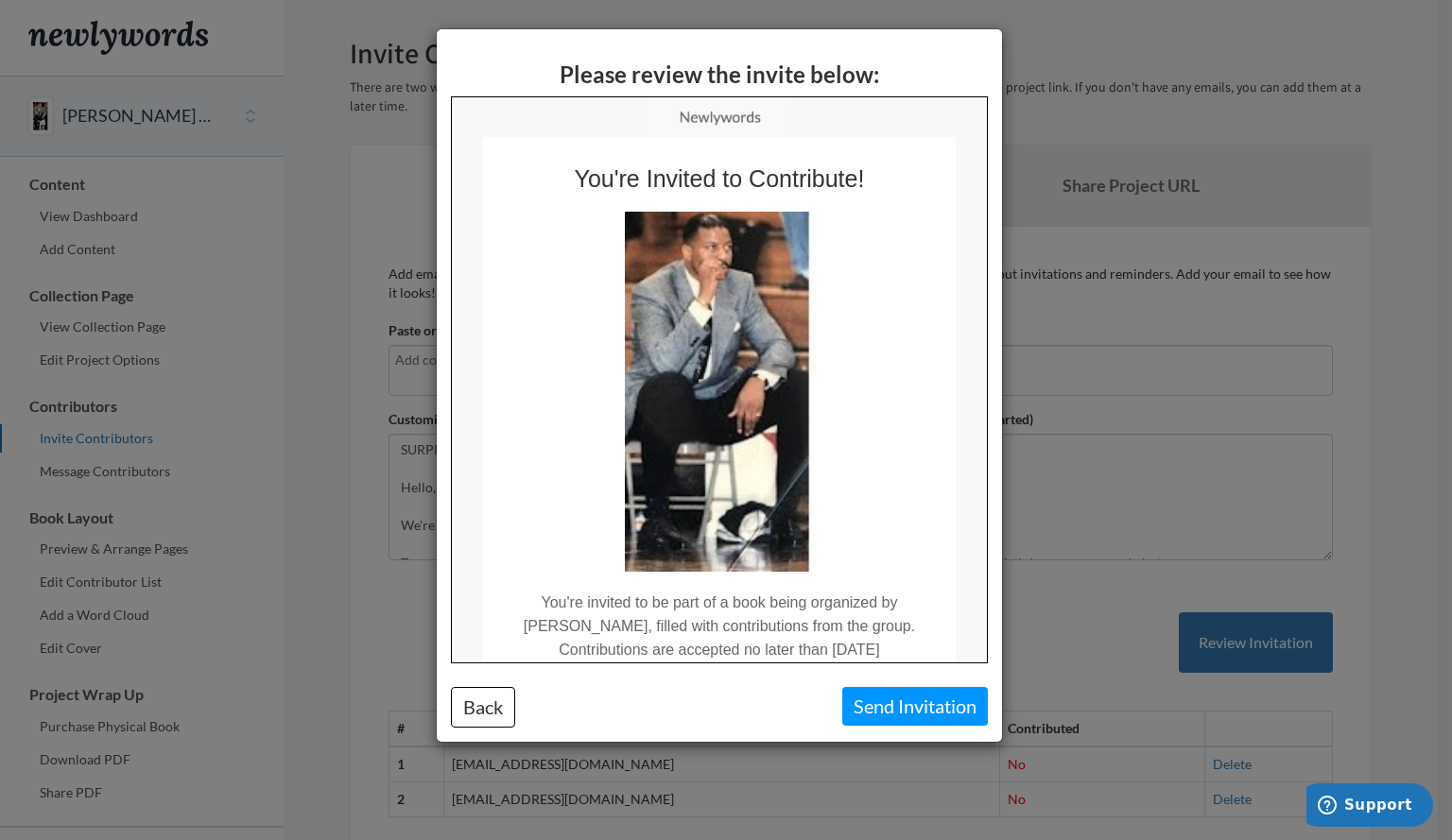
drag, startPoint x: 976, startPoint y: 382, endPoint x: 1494, endPoint y: 357, distance: 518.6
click at [481, 725] on button "Back" at bounding box center [482, 707] width 64 height 40
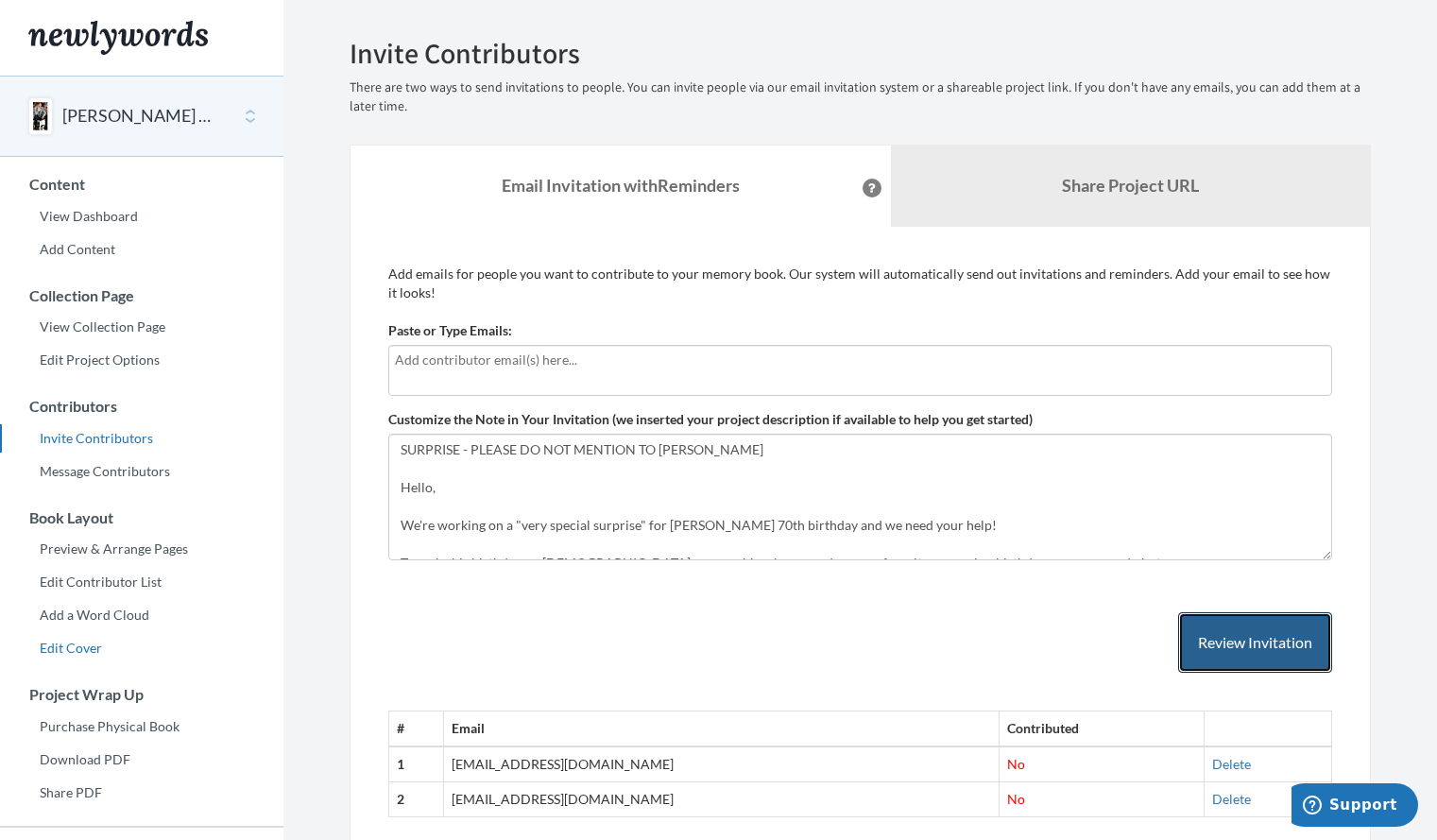
scroll to position [27, 0]
